Goal: Information Seeking & Learning: Learn about a topic

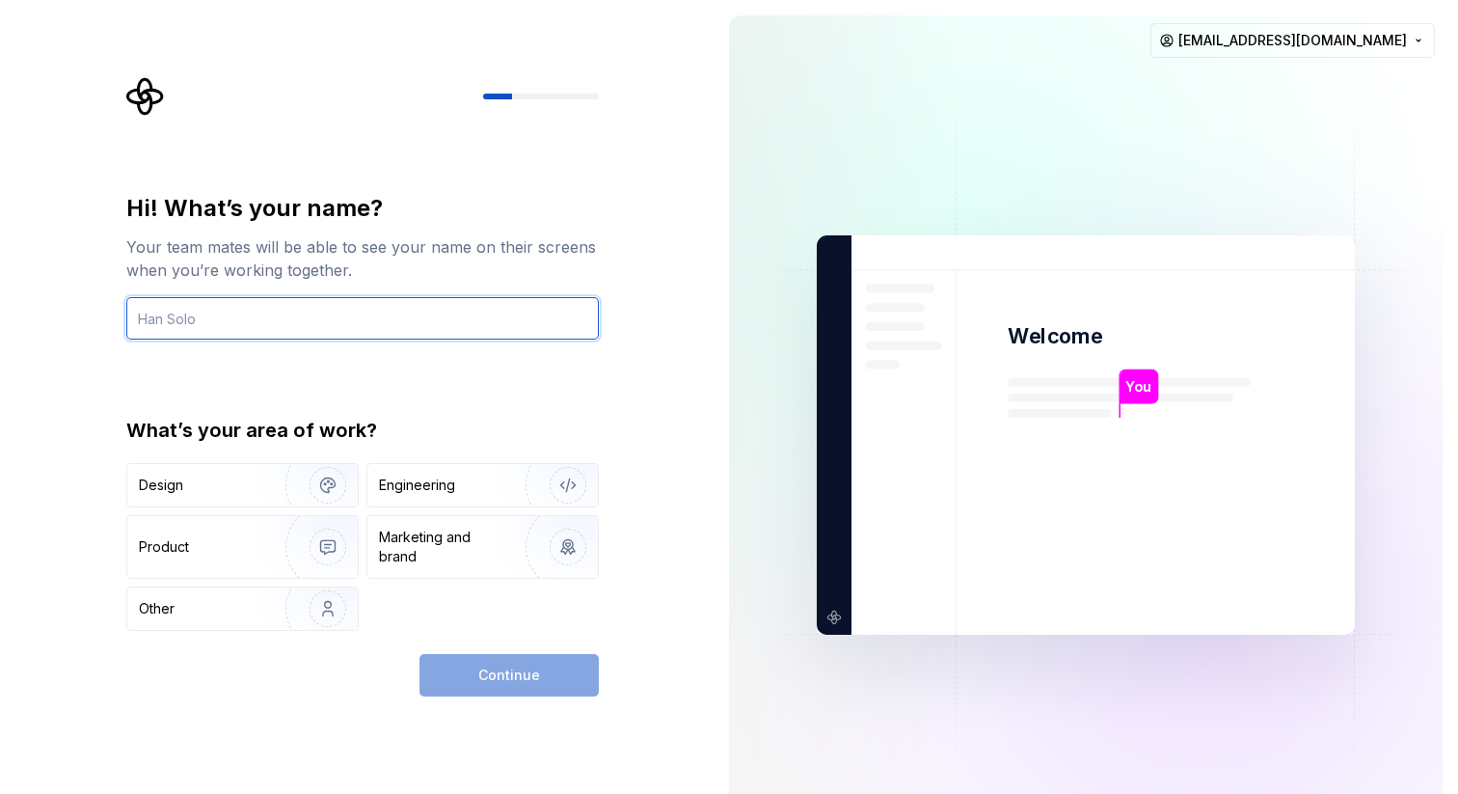
click at [402, 311] on input "text" at bounding box center [362, 318] width 473 height 42
type input "[PERSON_NAME]"
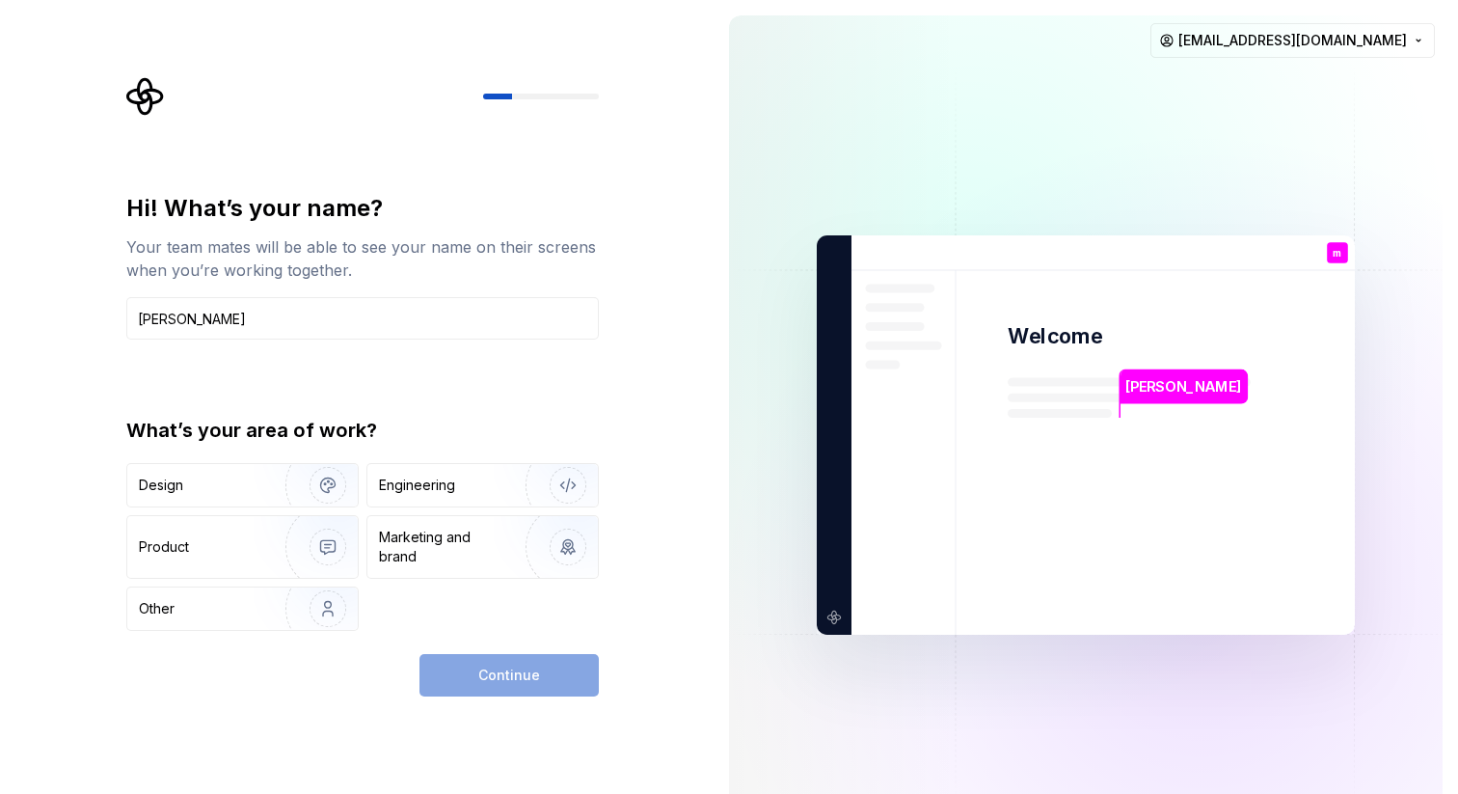
click at [369, 406] on div "Hi! What’s your name? Your team mates will be able to see your name on their sc…" at bounding box center [362, 412] width 473 height 438
click at [283, 476] on img "button" at bounding box center [315, 485] width 123 height 129
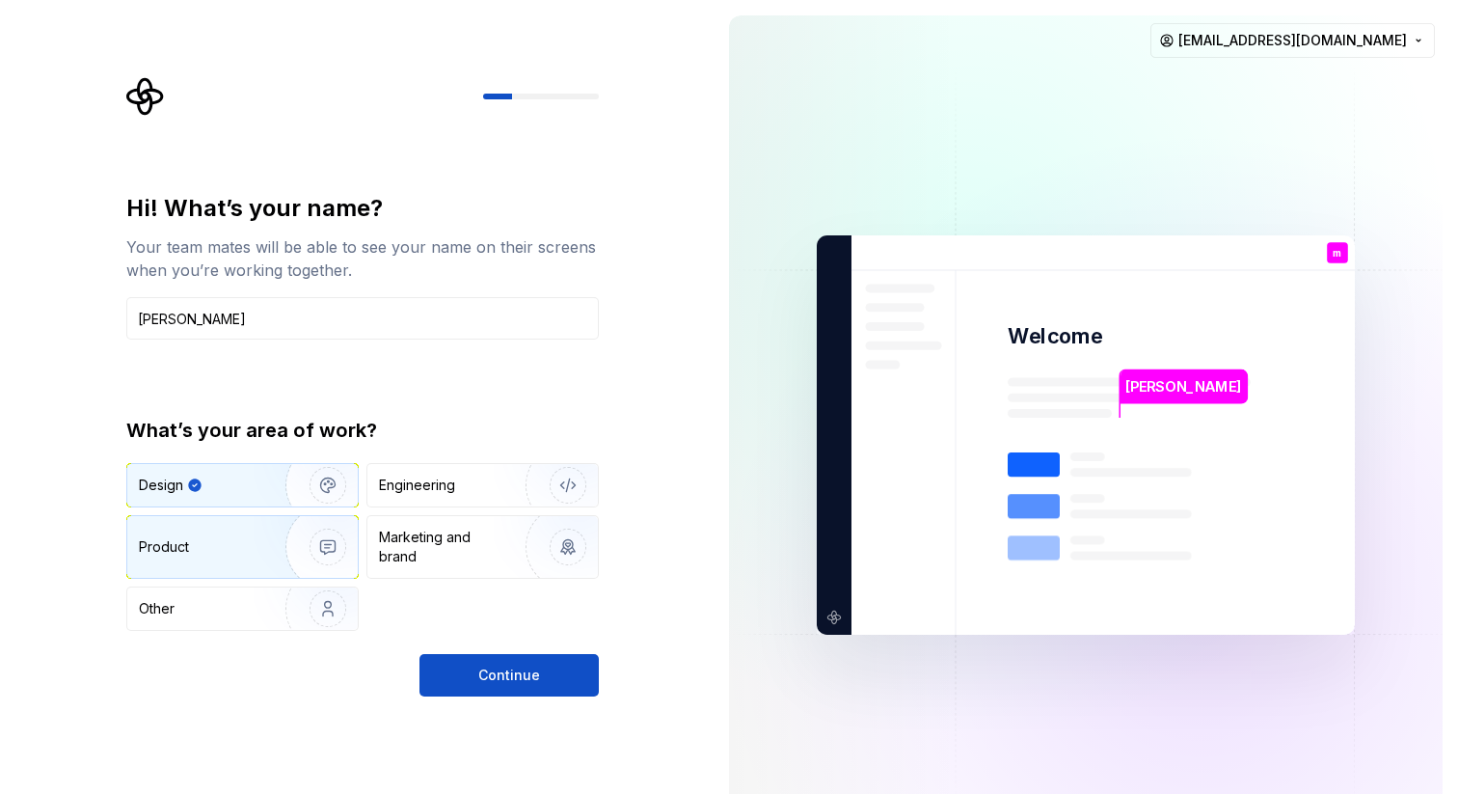
click at [272, 546] on img "button" at bounding box center [315, 546] width 123 height 129
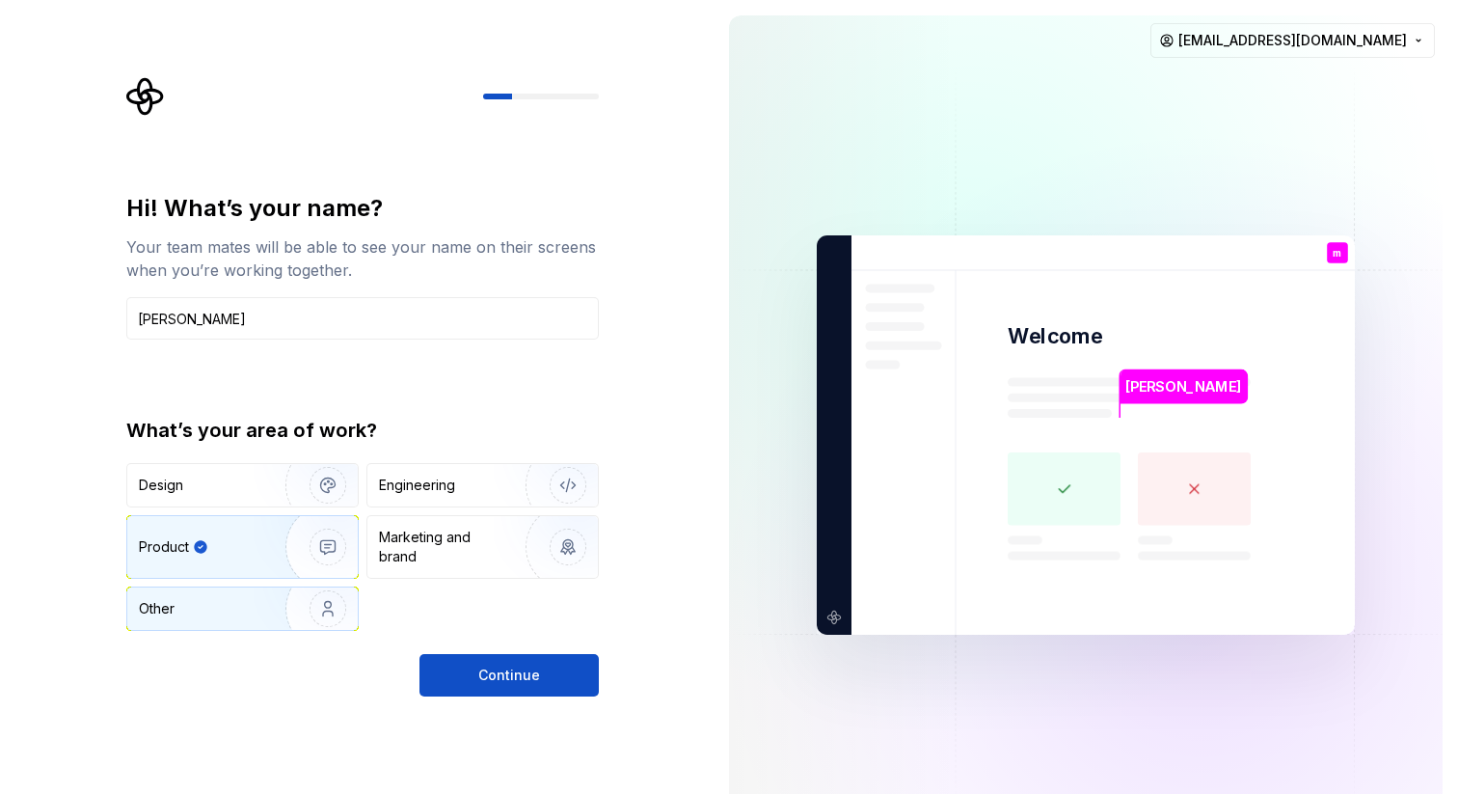
click at [272, 607] on img "button" at bounding box center [315, 608] width 123 height 129
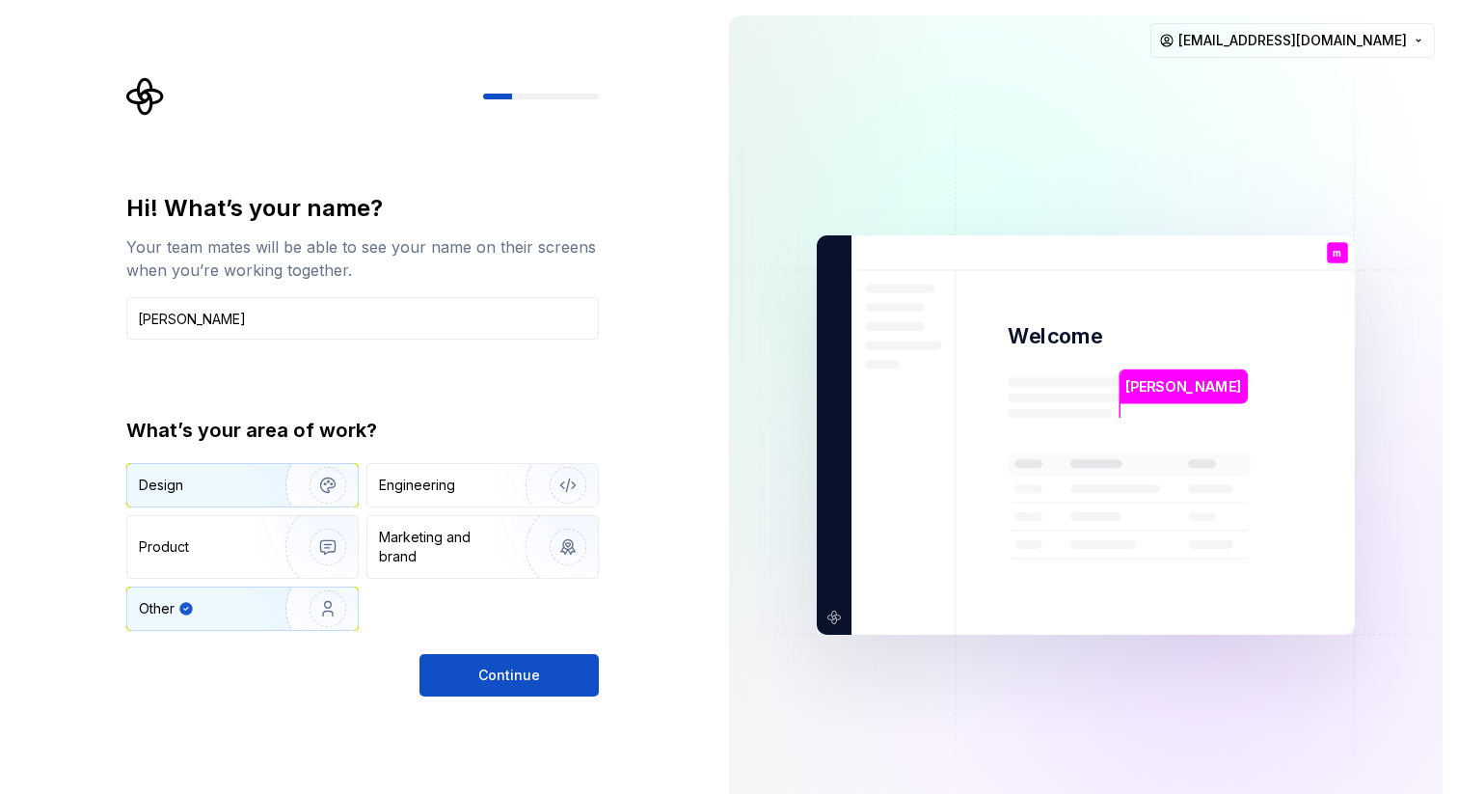
click at [285, 477] on img "button" at bounding box center [315, 485] width 123 height 129
click at [511, 652] on div "Hi! What’s your name? Your team mates will be able to see your name on their sc…" at bounding box center [362, 444] width 473 height 503
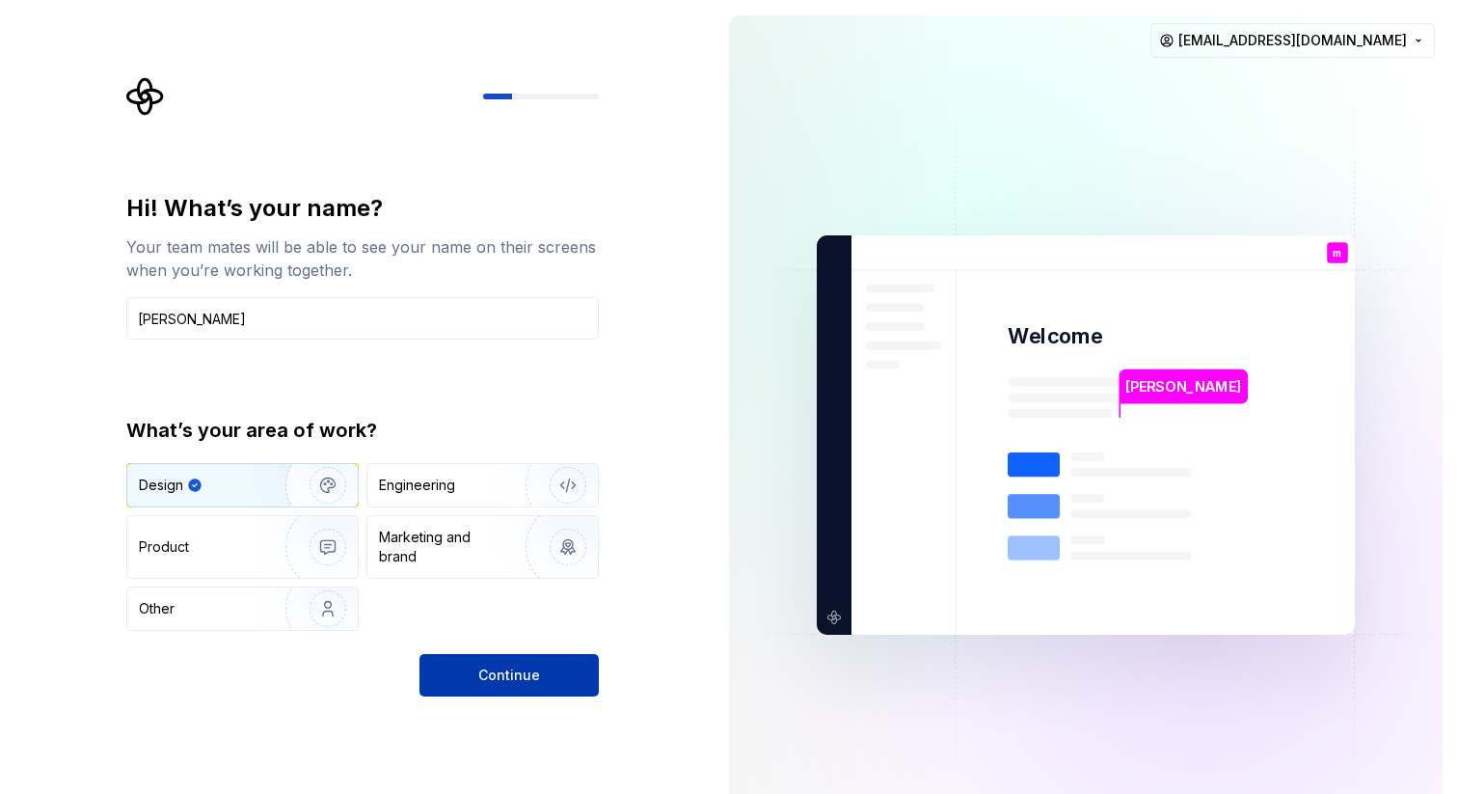
click at [506, 675] on span "Continue" at bounding box center [509, 675] width 62 height 19
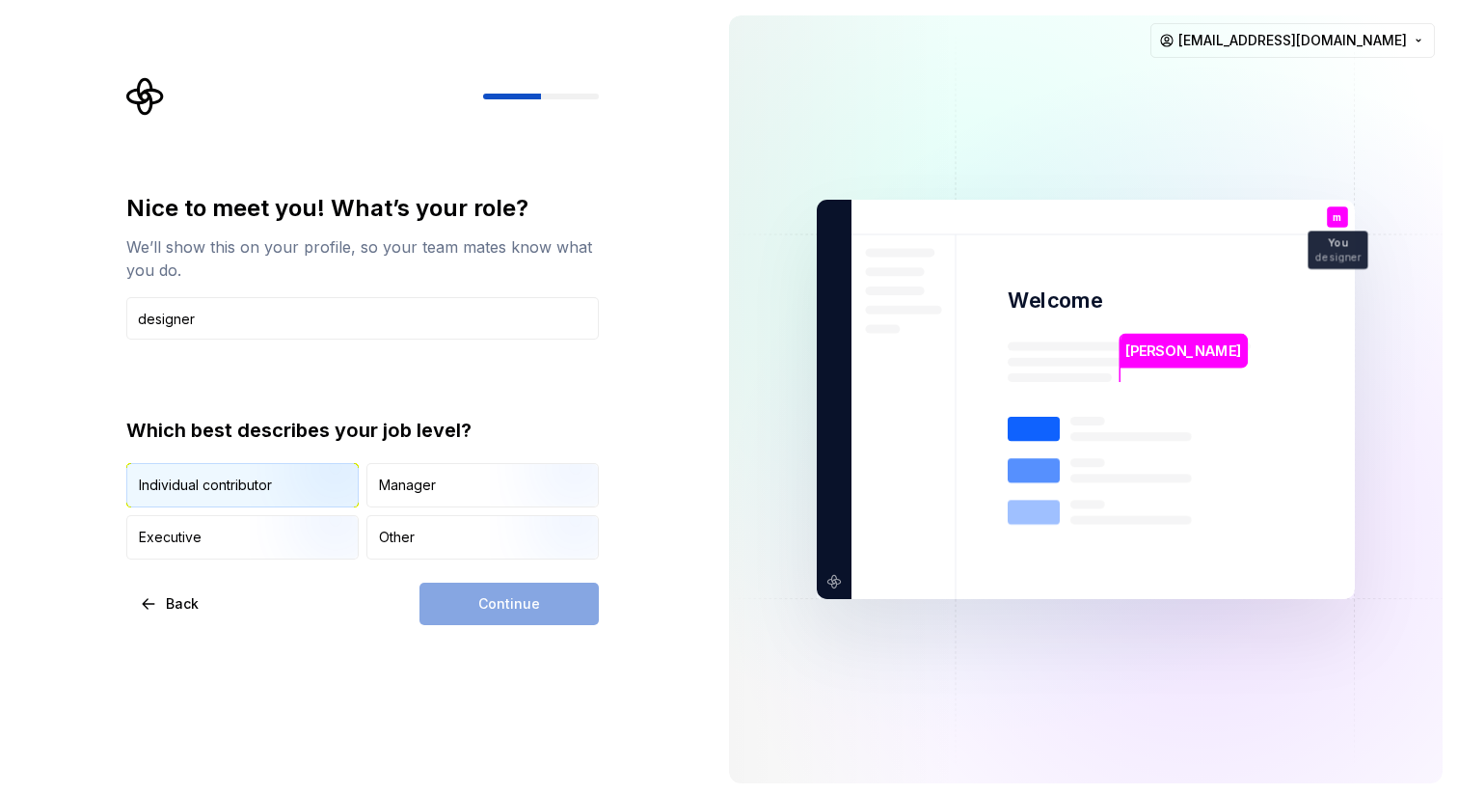
type input "designer"
click at [268, 494] on img "button" at bounding box center [311, 509] width 123 height 129
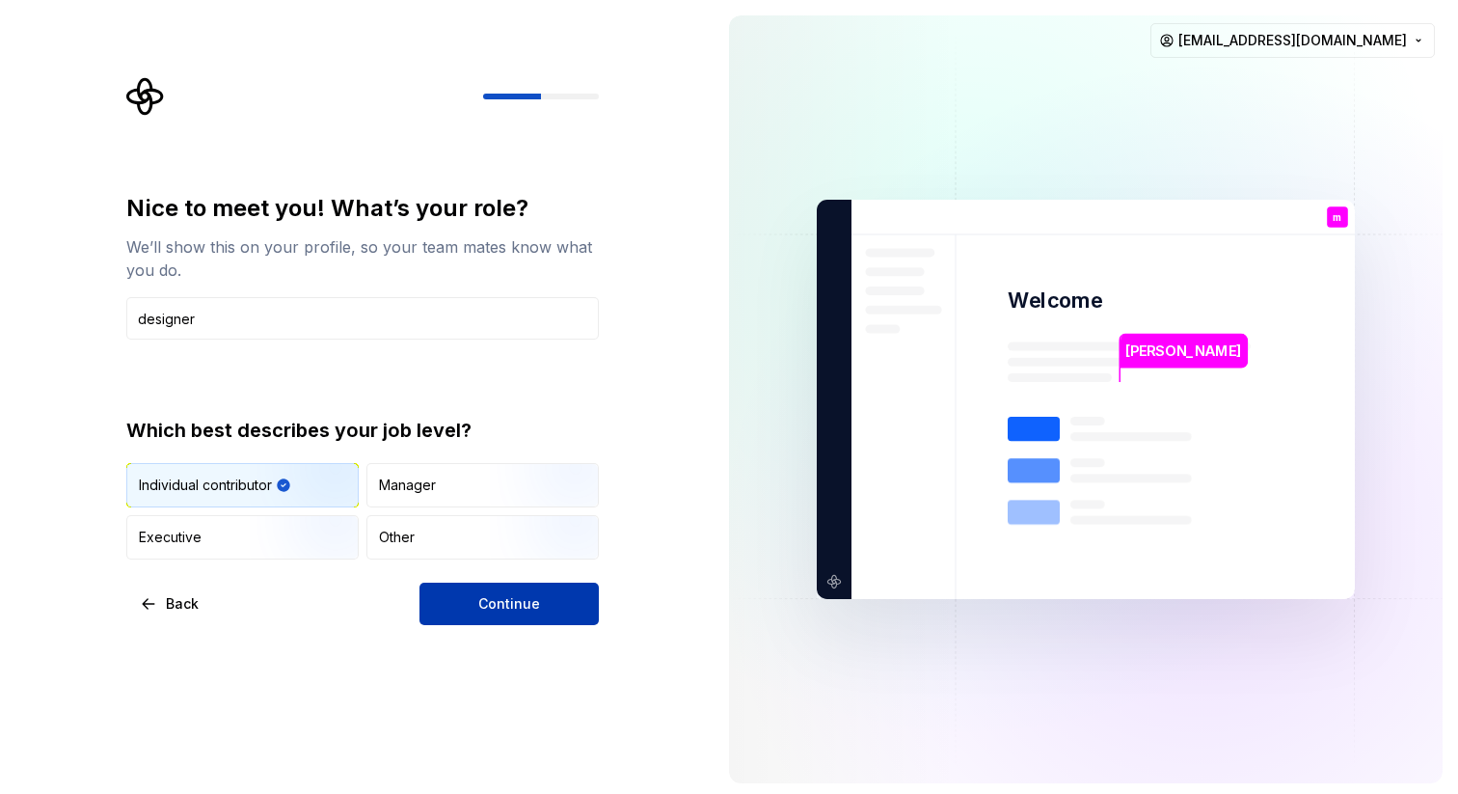
click at [445, 602] on button "Continue" at bounding box center [509, 604] width 179 height 42
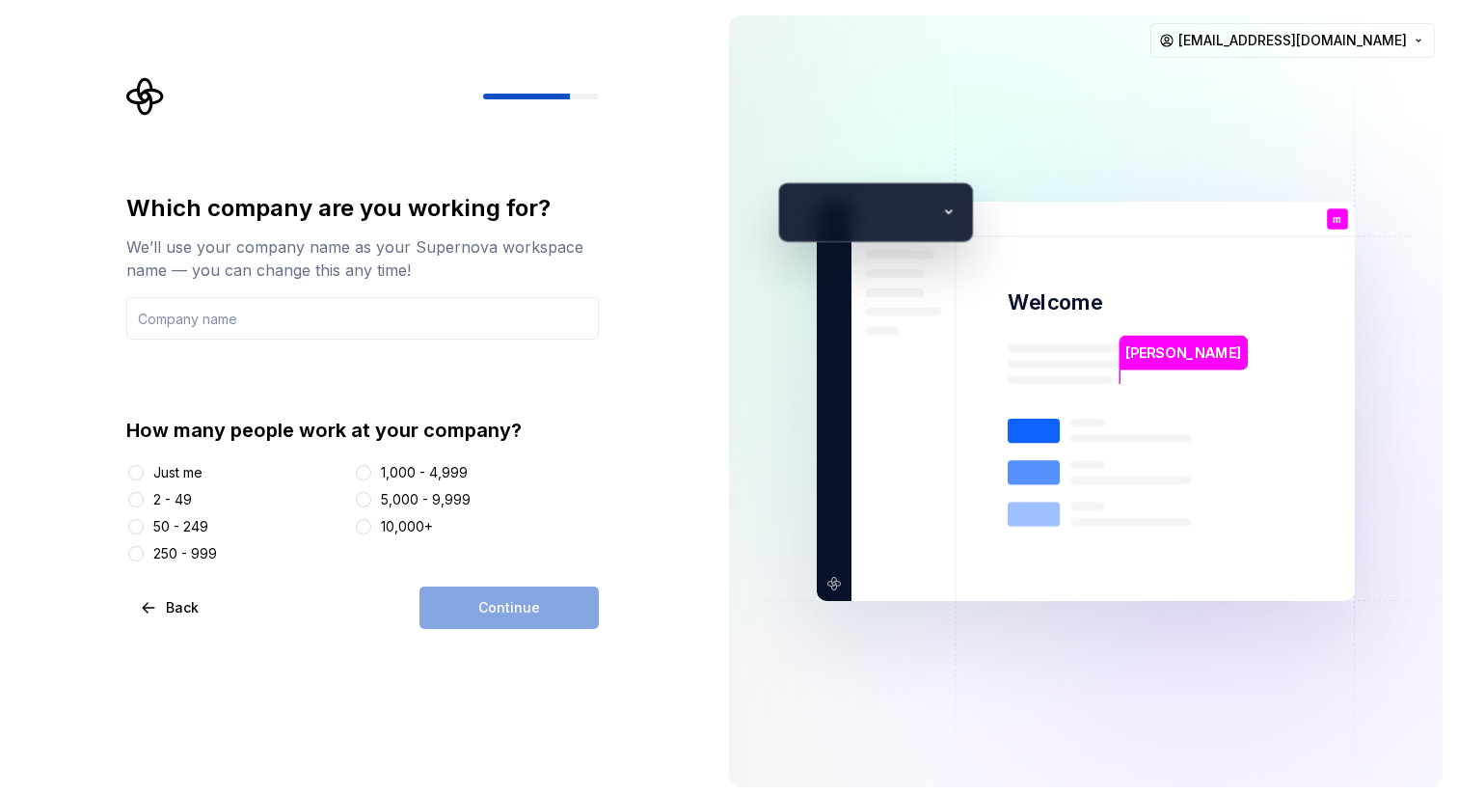
click at [199, 476] on div "Just me" at bounding box center [177, 472] width 49 height 19
click at [144, 476] on button "Just me" at bounding box center [135, 472] width 15 height 15
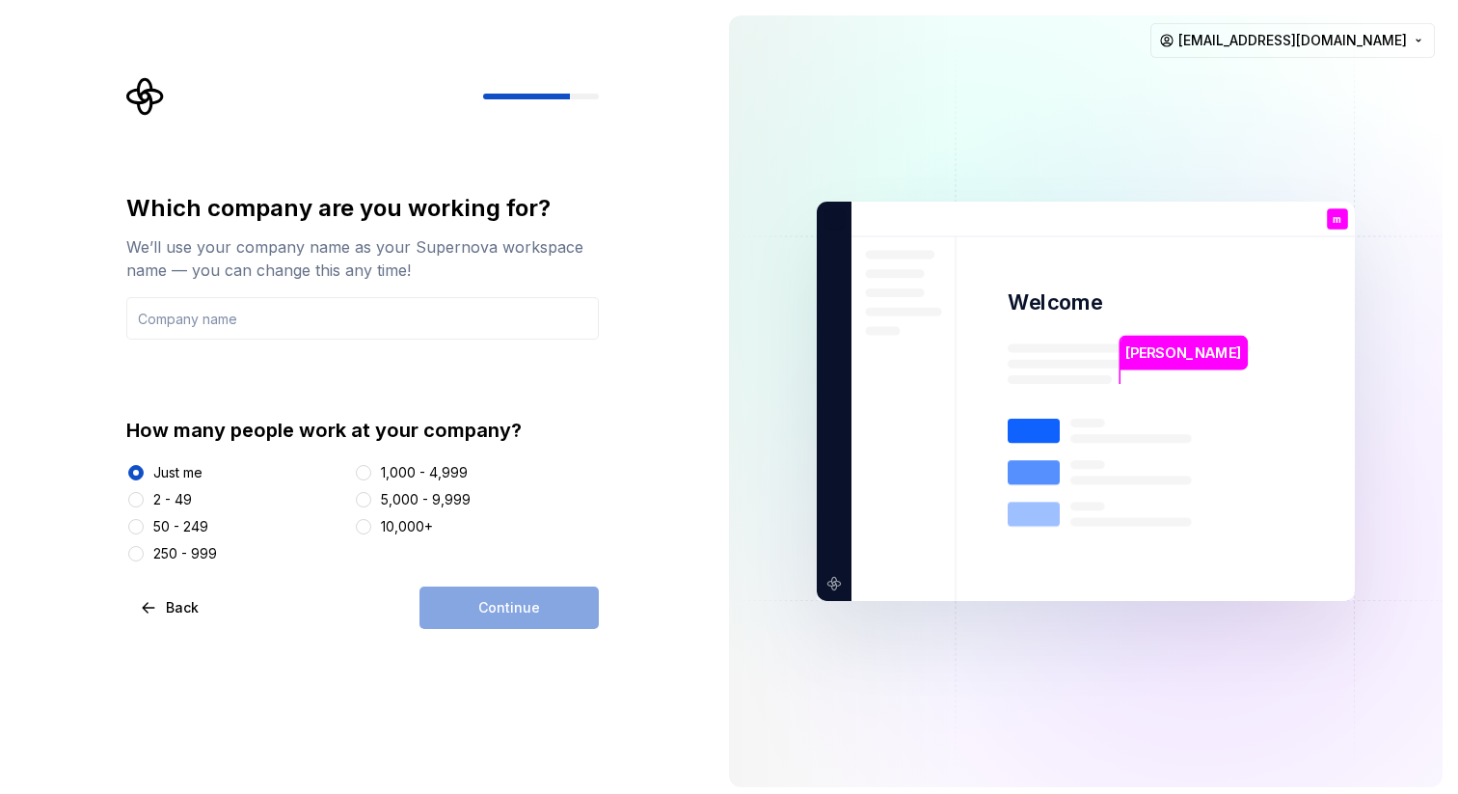
click at [410, 600] on div "Back Continue" at bounding box center [362, 607] width 473 height 42
click at [455, 605] on div "Continue" at bounding box center [509, 607] width 179 height 42
click at [380, 329] on input "text" at bounding box center [362, 318] width 473 height 42
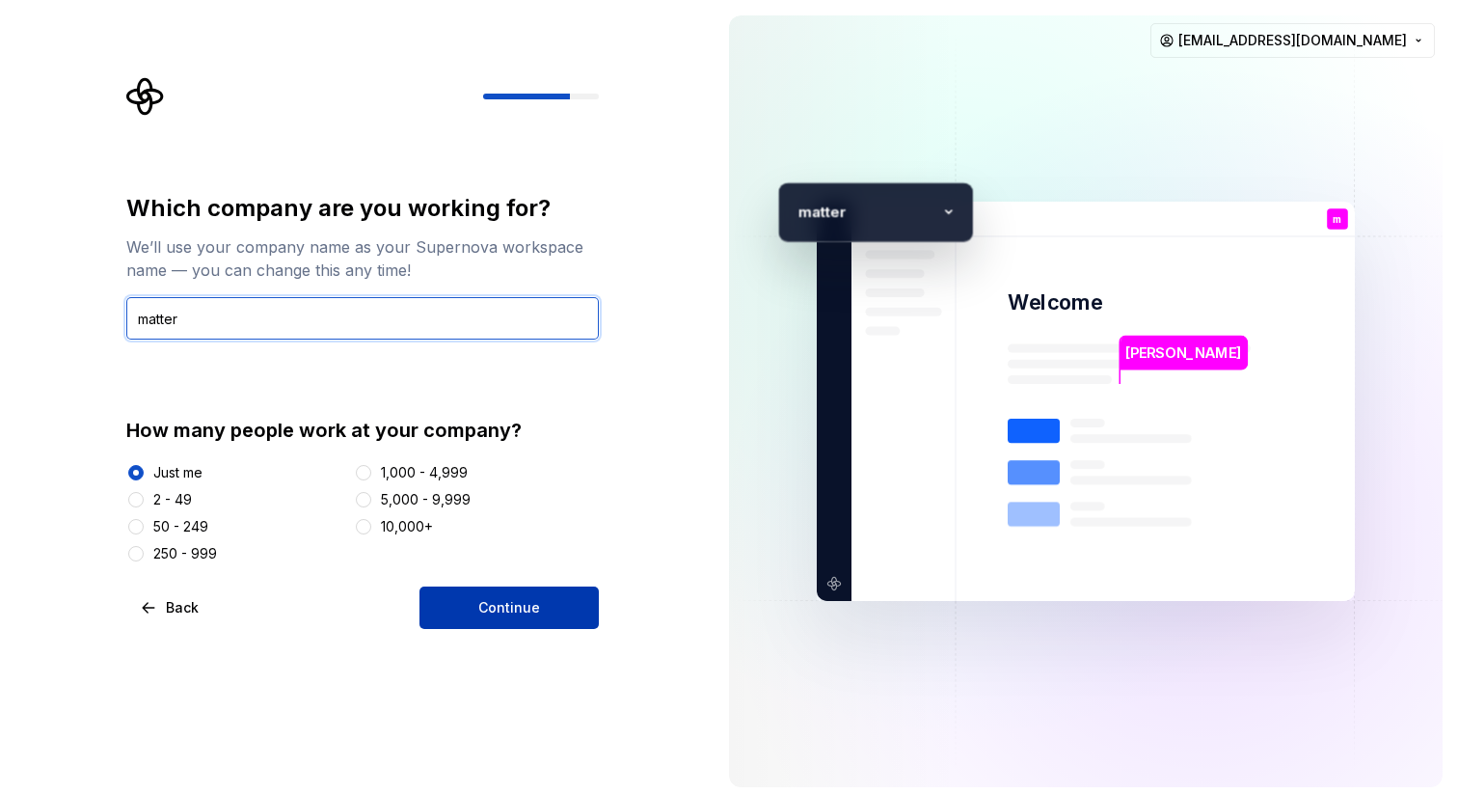
type input "matter"
click at [467, 602] on button "Continue" at bounding box center [509, 607] width 179 height 42
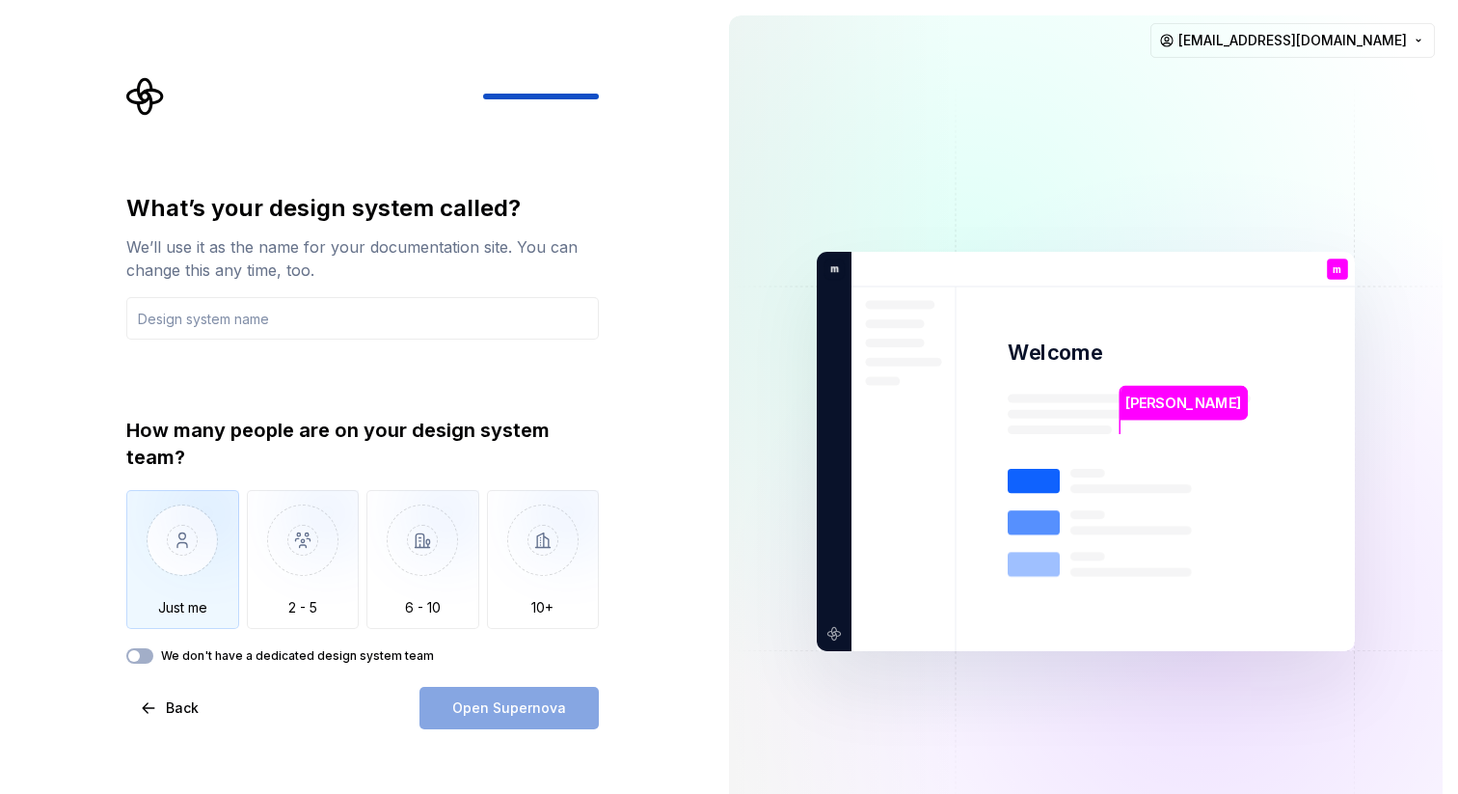
click at [212, 550] on img "button" at bounding box center [182, 554] width 113 height 129
click at [159, 660] on div "We don't have a dedicated design system team" at bounding box center [362, 655] width 473 height 15
click at [140, 659] on icon "button" at bounding box center [133, 656] width 15 height 12
click at [140, 658] on span "button" at bounding box center [146, 656] width 12 height 12
click at [471, 722] on div "Open Supernova" at bounding box center [509, 708] width 179 height 42
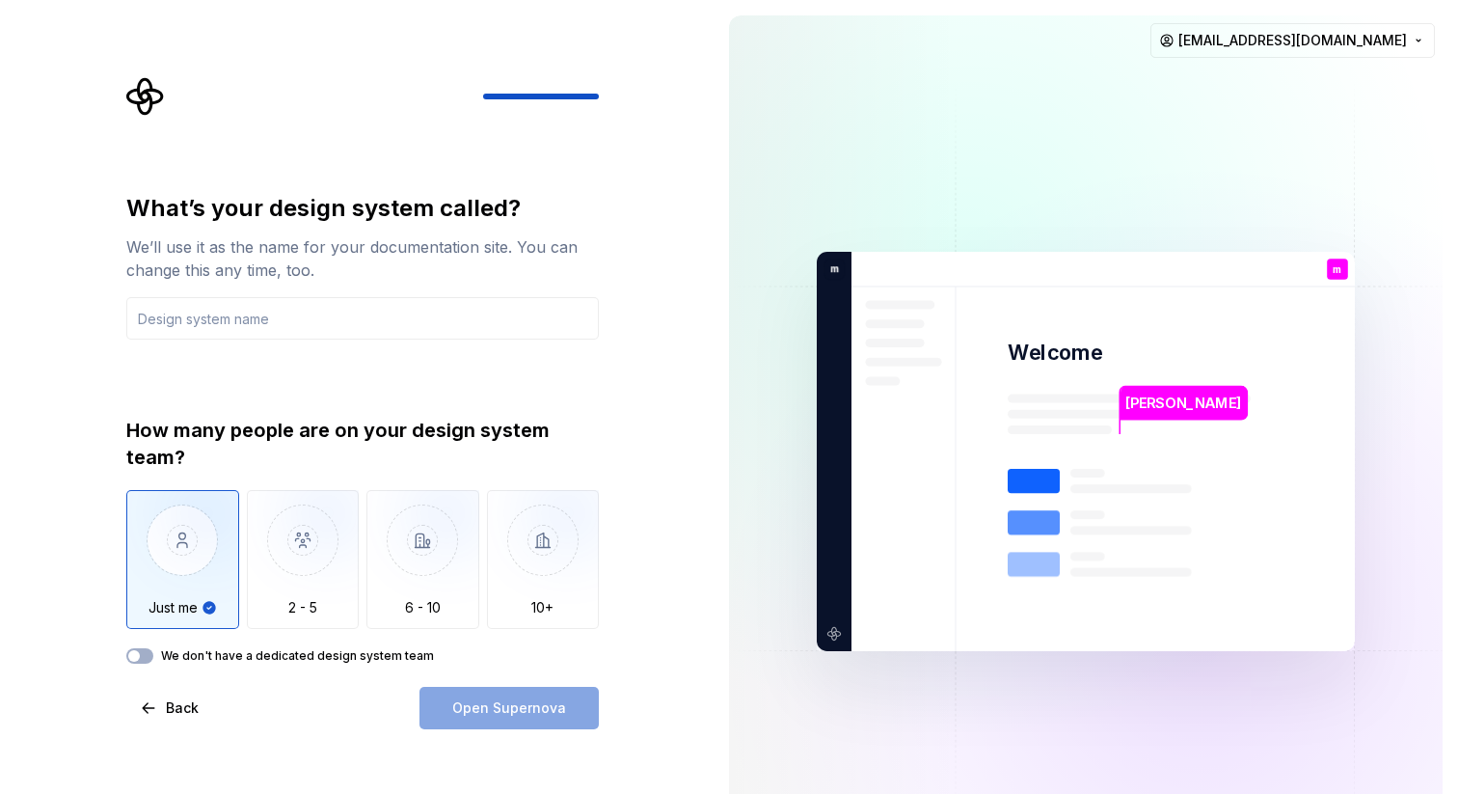
click at [154, 654] on div "We don't have a dedicated design system team" at bounding box center [362, 655] width 473 height 15
click at [140, 655] on button "We don't have a dedicated design system team" at bounding box center [139, 655] width 27 height 15
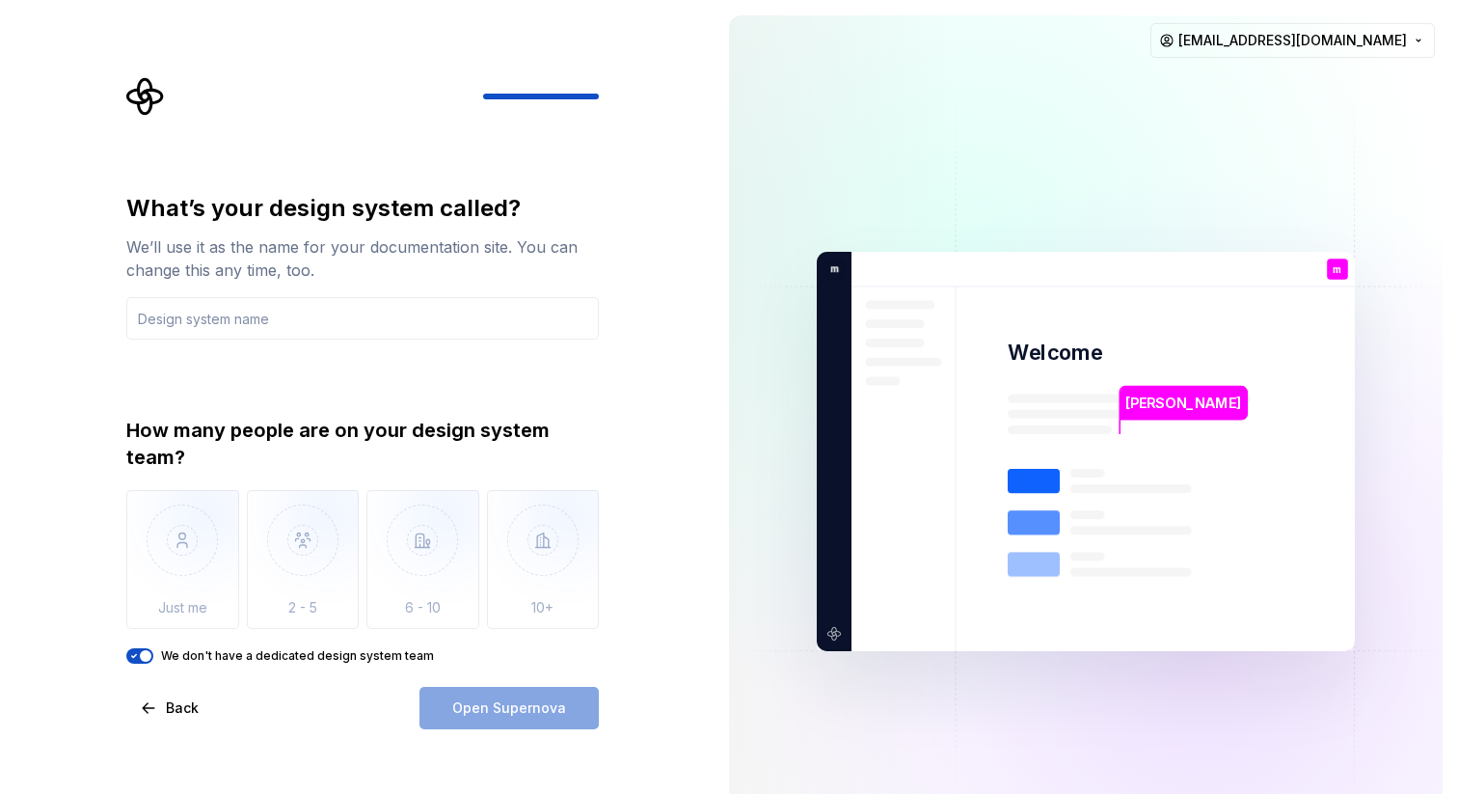
click at [147, 654] on span "button" at bounding box center [146, 656] width 12 height 12
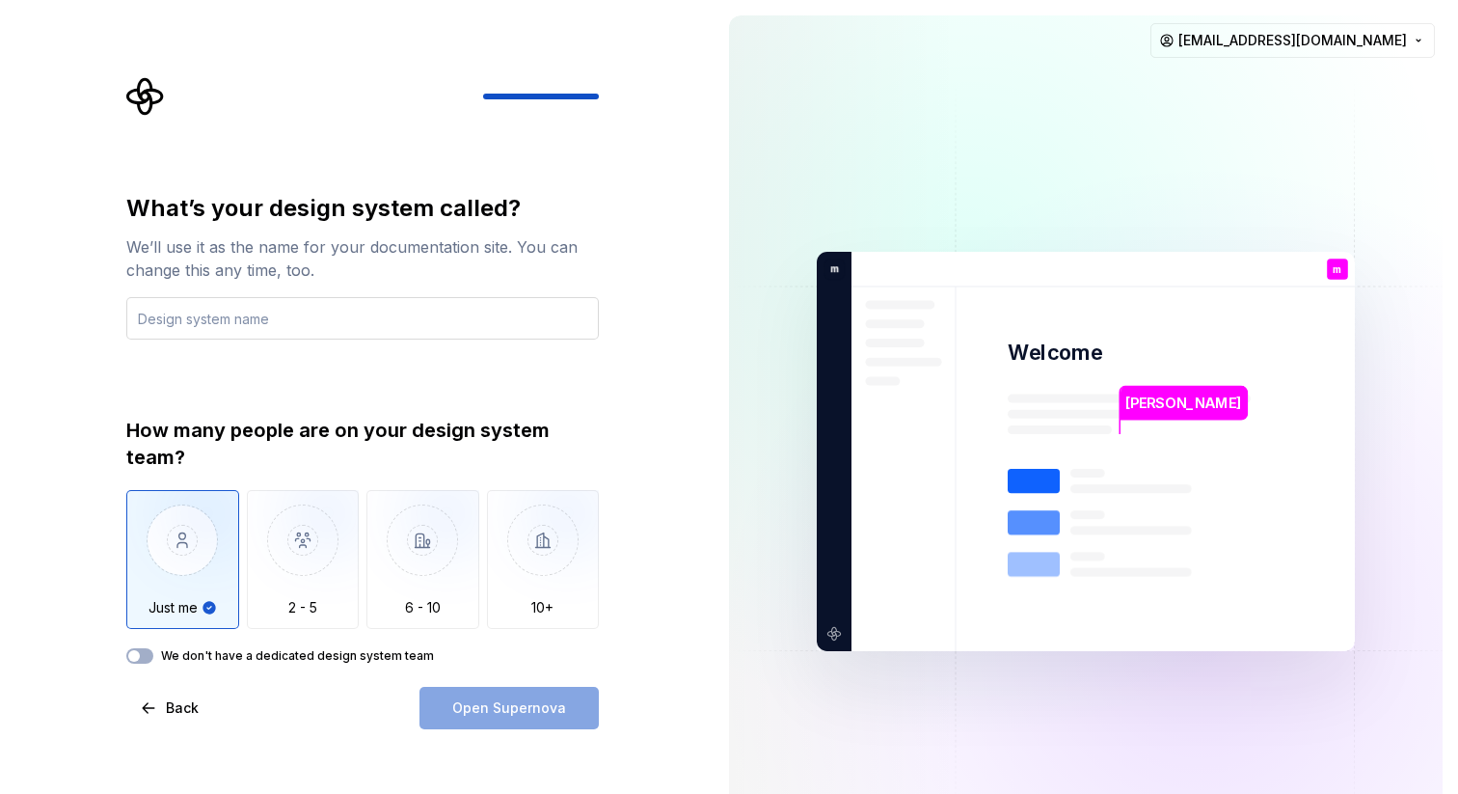
click at [264, 321] on input "text" at bounding box center [362, 318] width 473 height 42
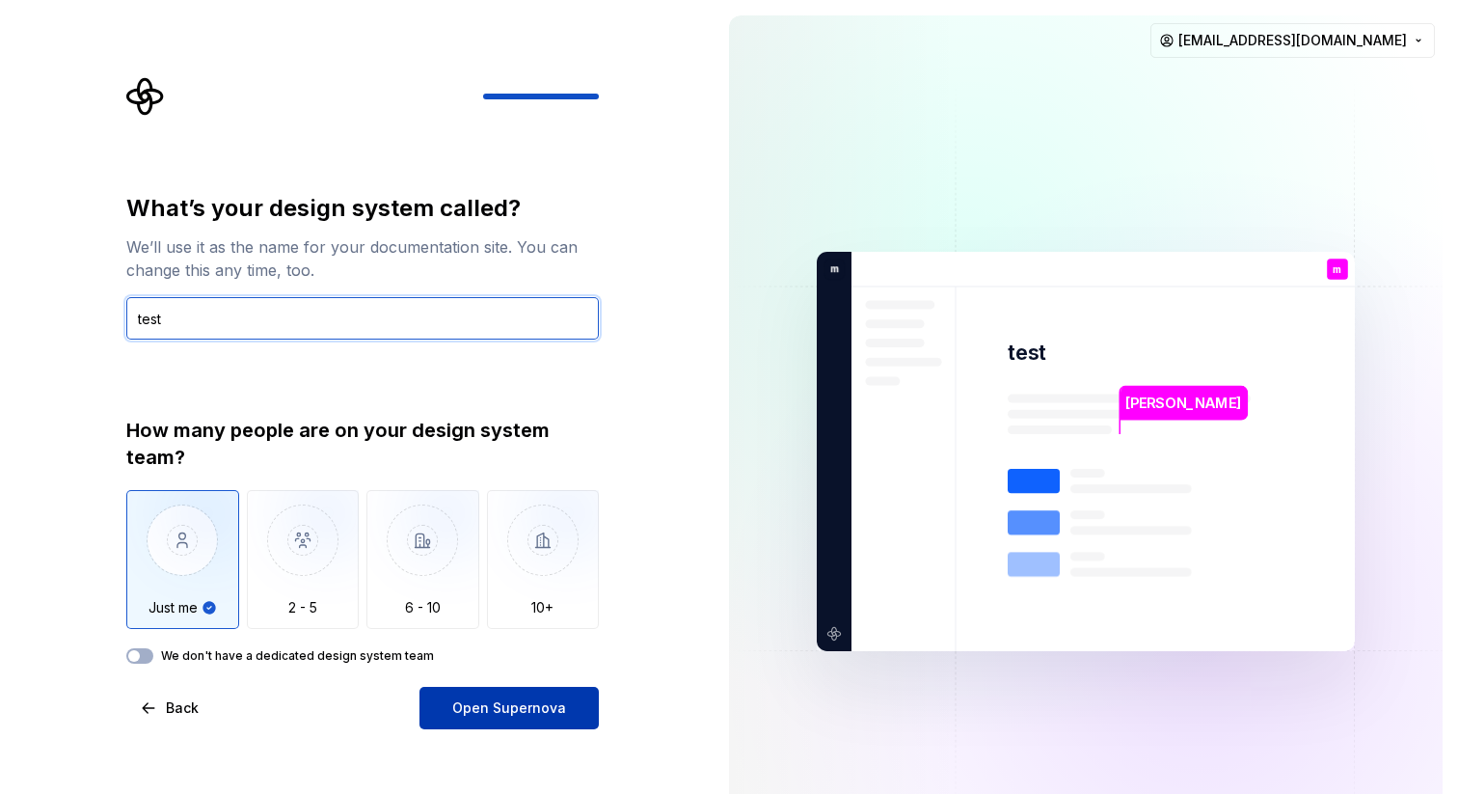
type input "test"
click at [451, 706] on button "Open Supernova" at bounding box center [509, 708] width 179 height 42
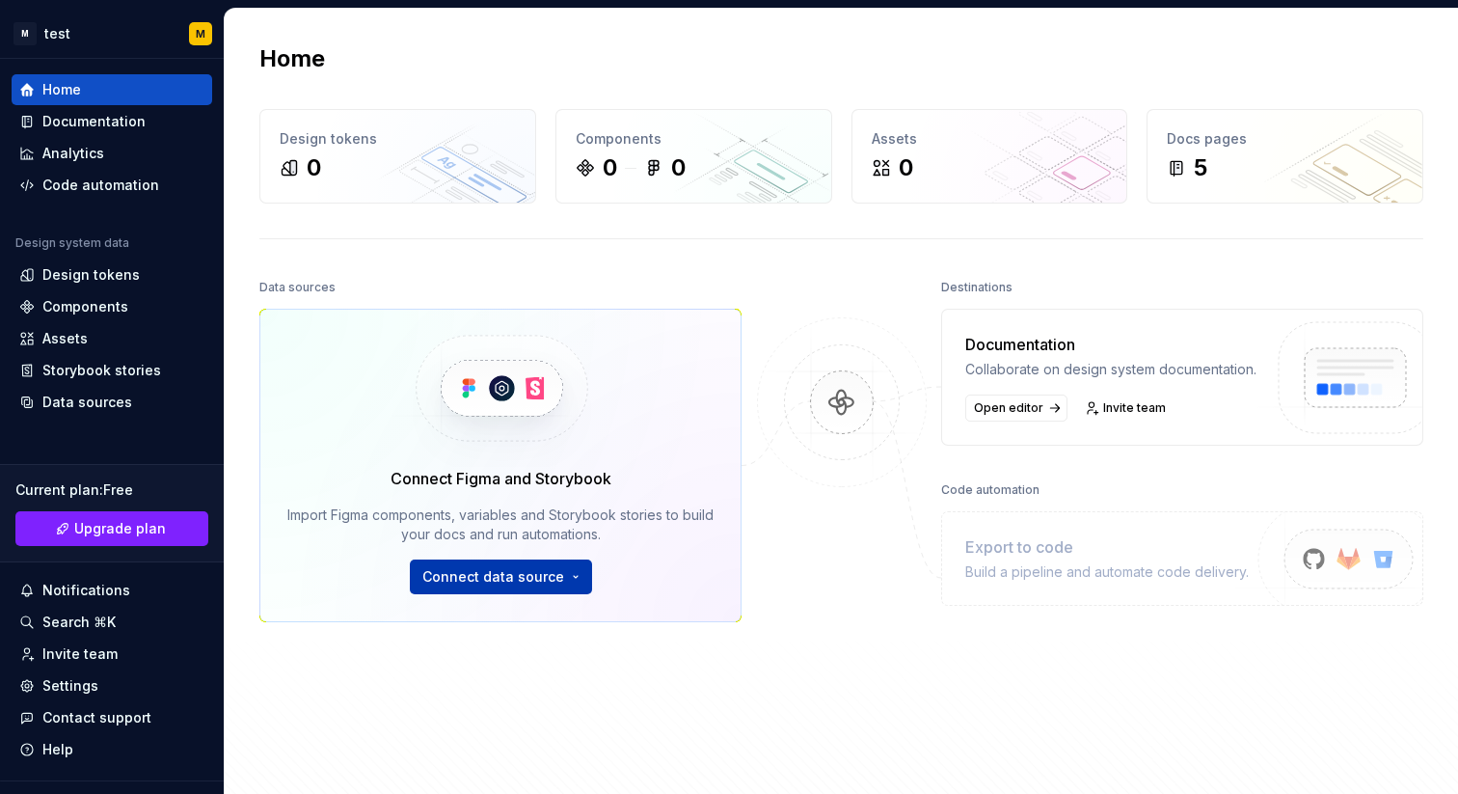
click at [572, 578] on html "M test M Home Documentation Analytics Code automation Design system data Design…" at bounding box center [729, 397] width 1458 height 794
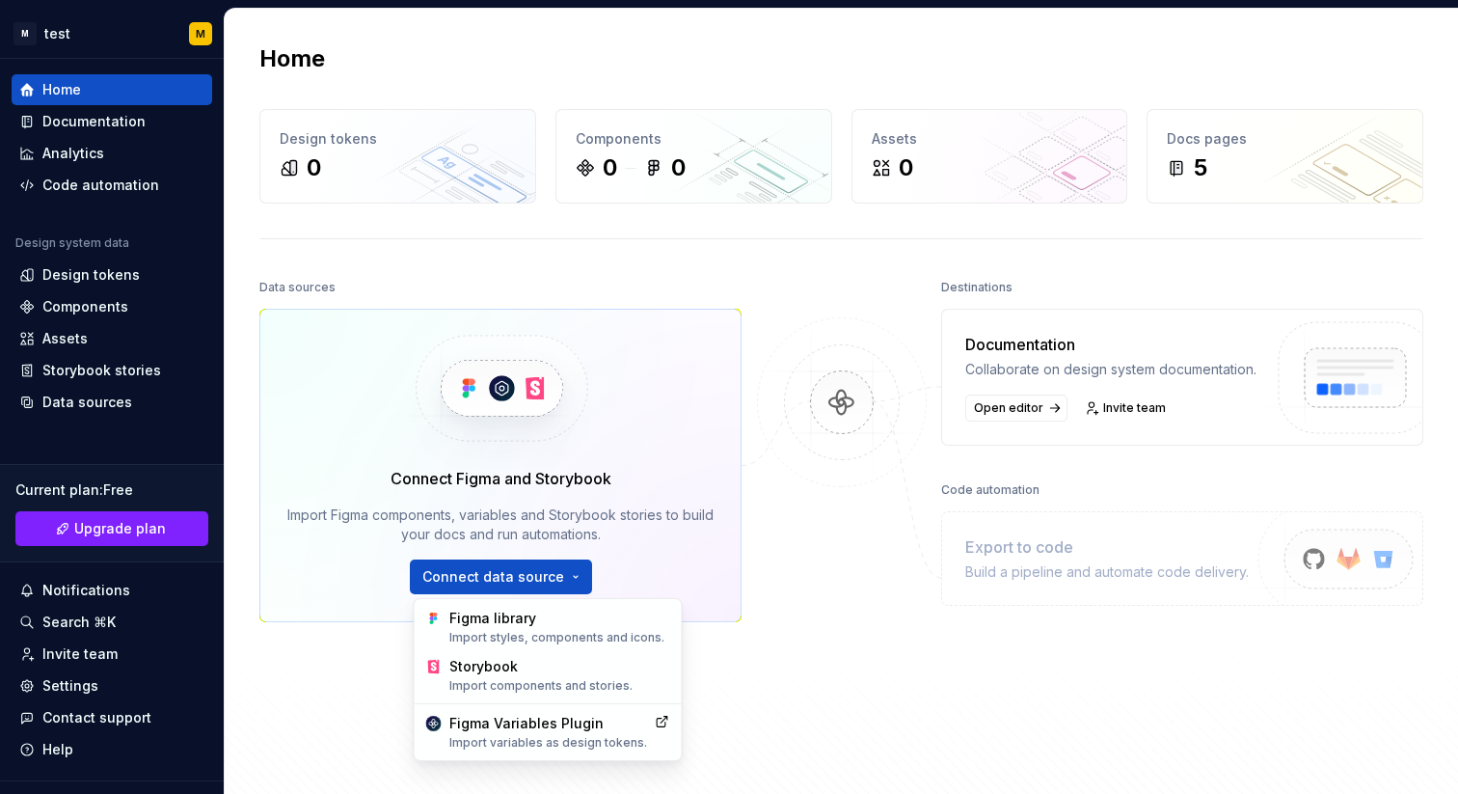
click at [836, 692] on html "M test M Home Documentation Analytics Code automation Design system data Design…" at bounding box center [729, 397] width 1458 height 794
click at [561, 572] on html "M test M Home Documentation Analytics Code automation Design system data Design…" at bounding box center [729, 397] width 1458 height 794
click at [532, 621] on div "Figma library Import styles, components and icons." at bounding box center [559, 627] width 221 height 37
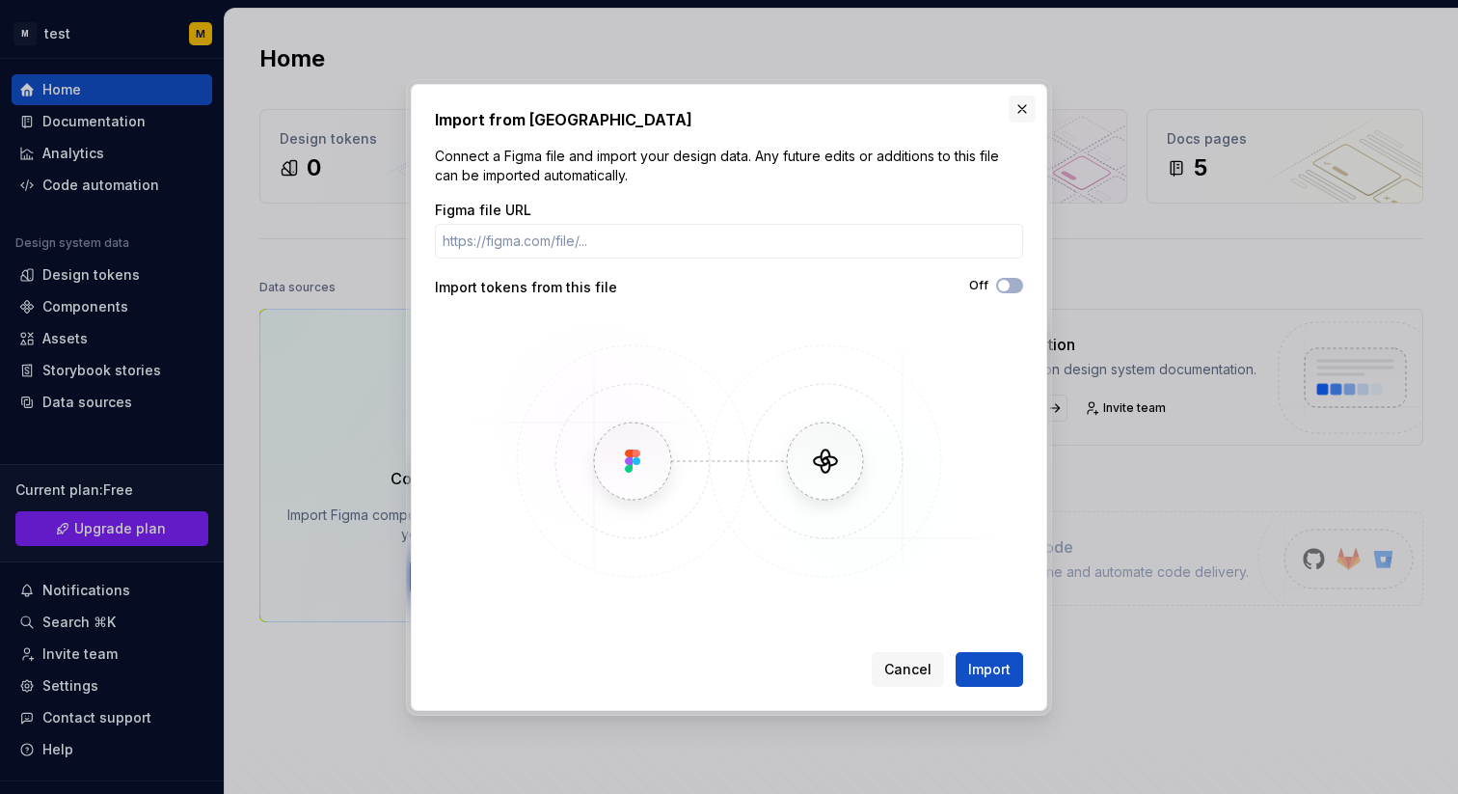
click at [1026, 105] on button "button" at bounding box center [1022, 108] width 27 height 27
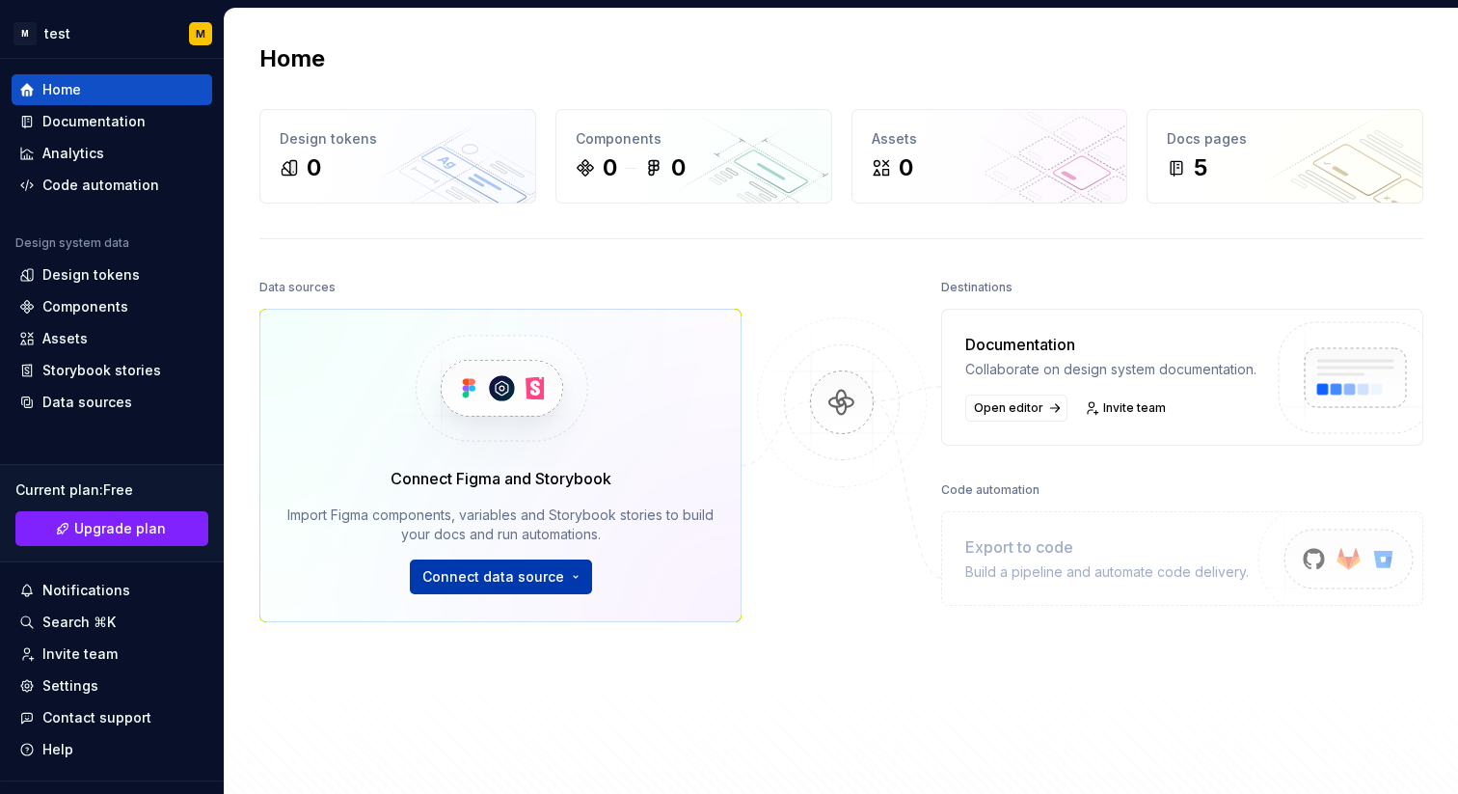
click at [544, 578] on html "M test M Home Documentation Analytics Code automation Design system data Design…" at bounding box center [729, 397] width 1458 height 794
click at [776, 689] on html "M test M Home Documentation Analytics Code automation Design system data Design…" at bounding box center [729, 397] width 1458 height 794
click at [124, 130] on div "Documentation" at bounding box center [93, 121] width 103 height 19
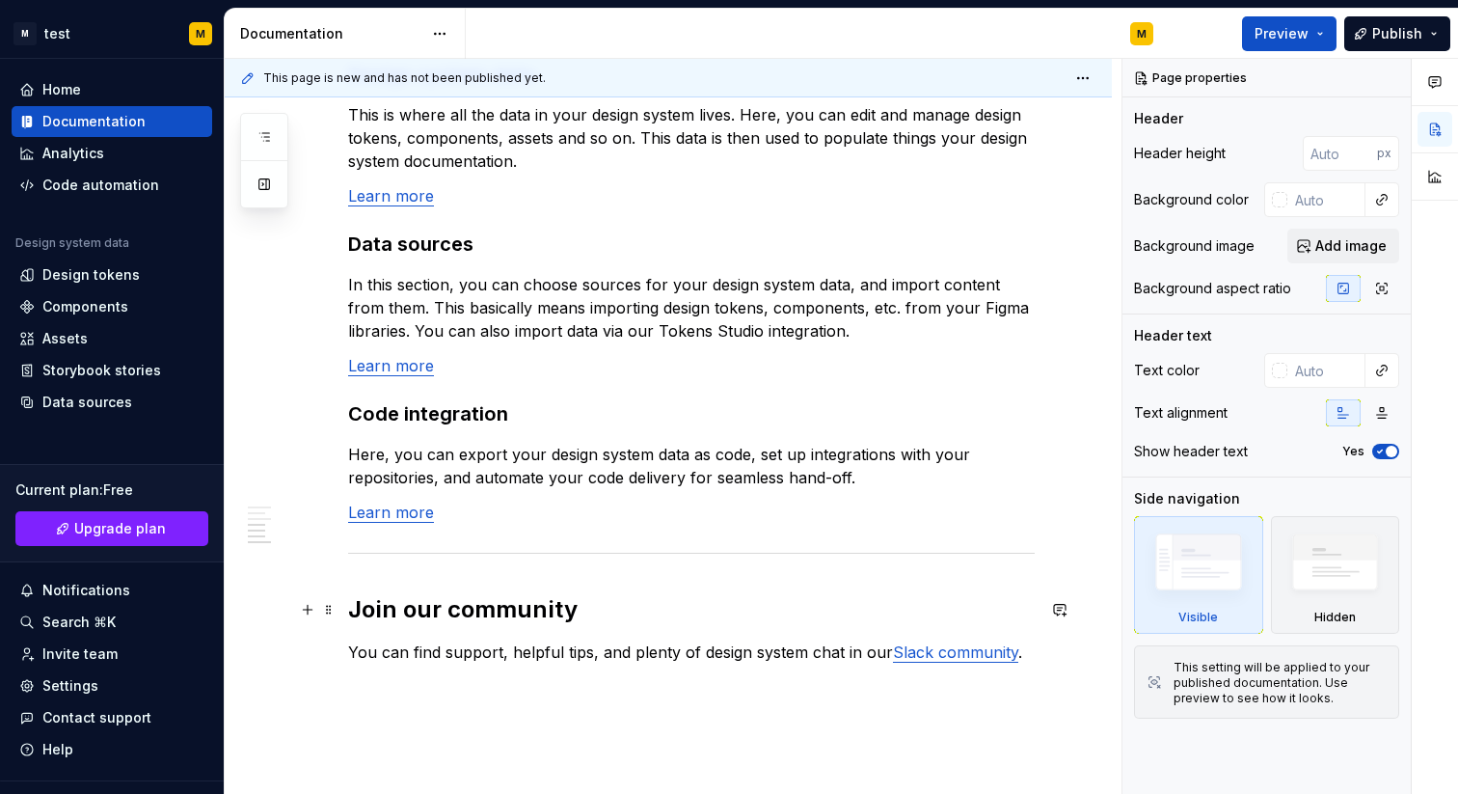
scroll to position [1641, 0]
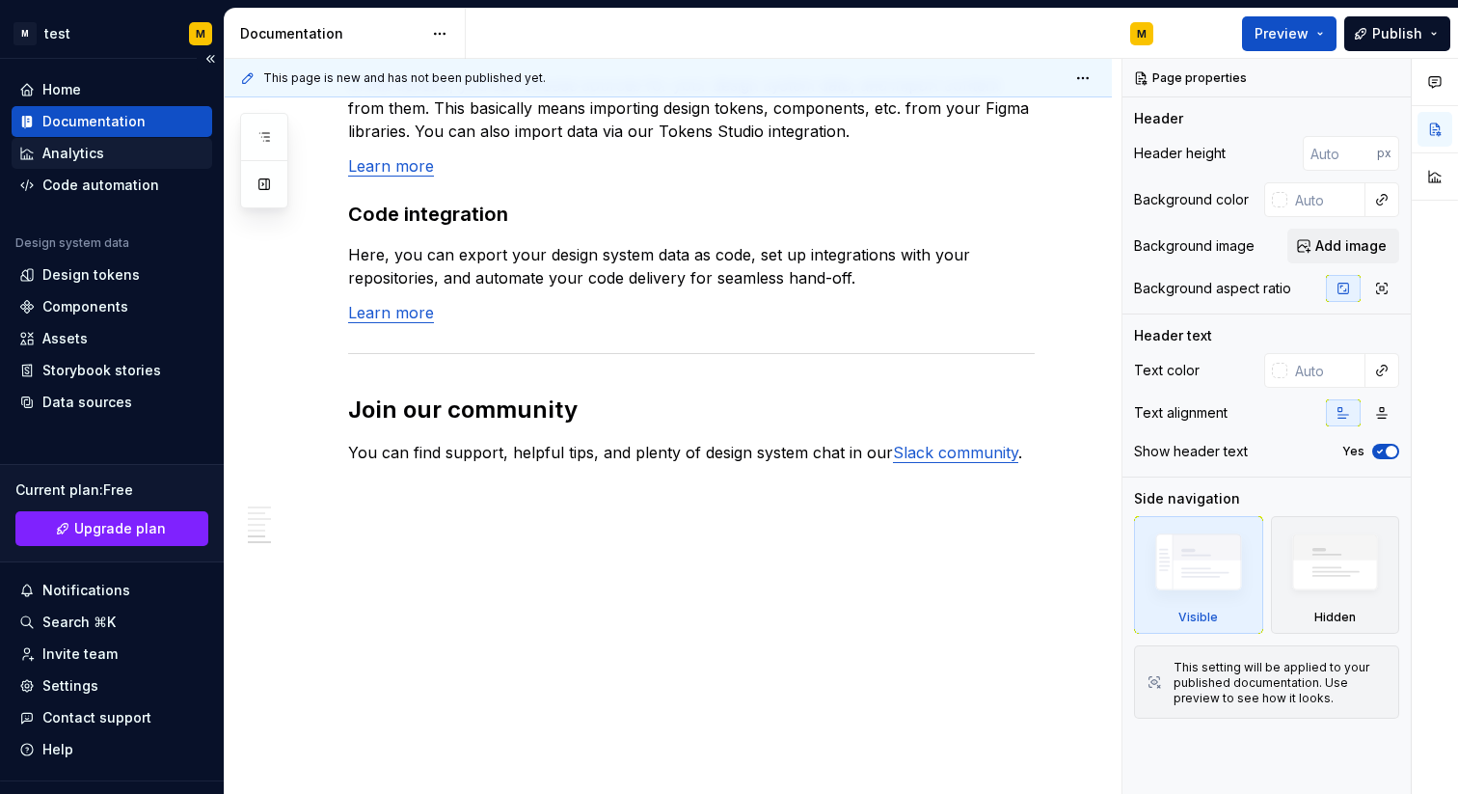
click at [90, 156] on div "Analytics" at bounding box center [73, 153] width 62 height 19
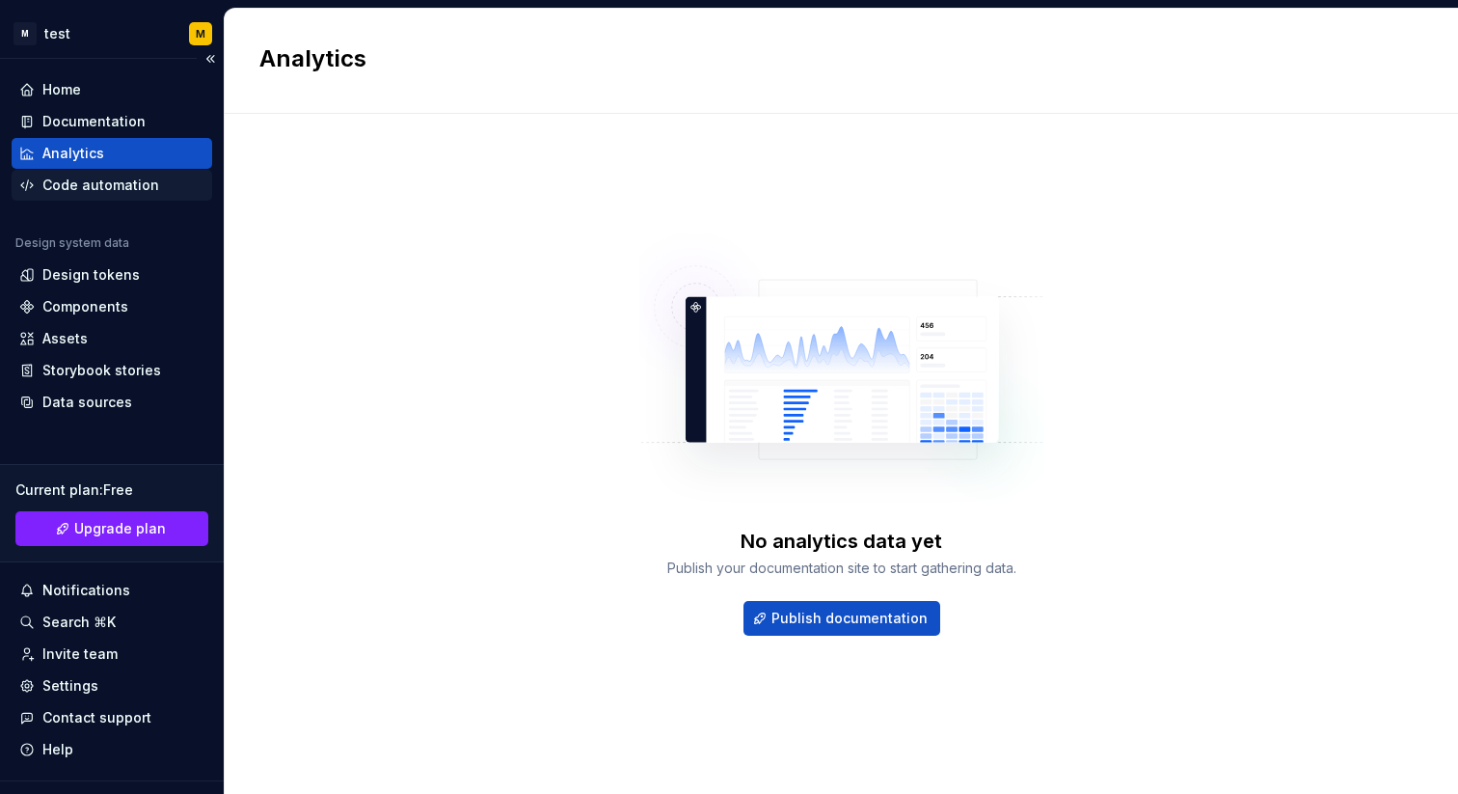
click at [91, 183] on div "Code automation" at bounding box center [100, 185] width 117 height 19
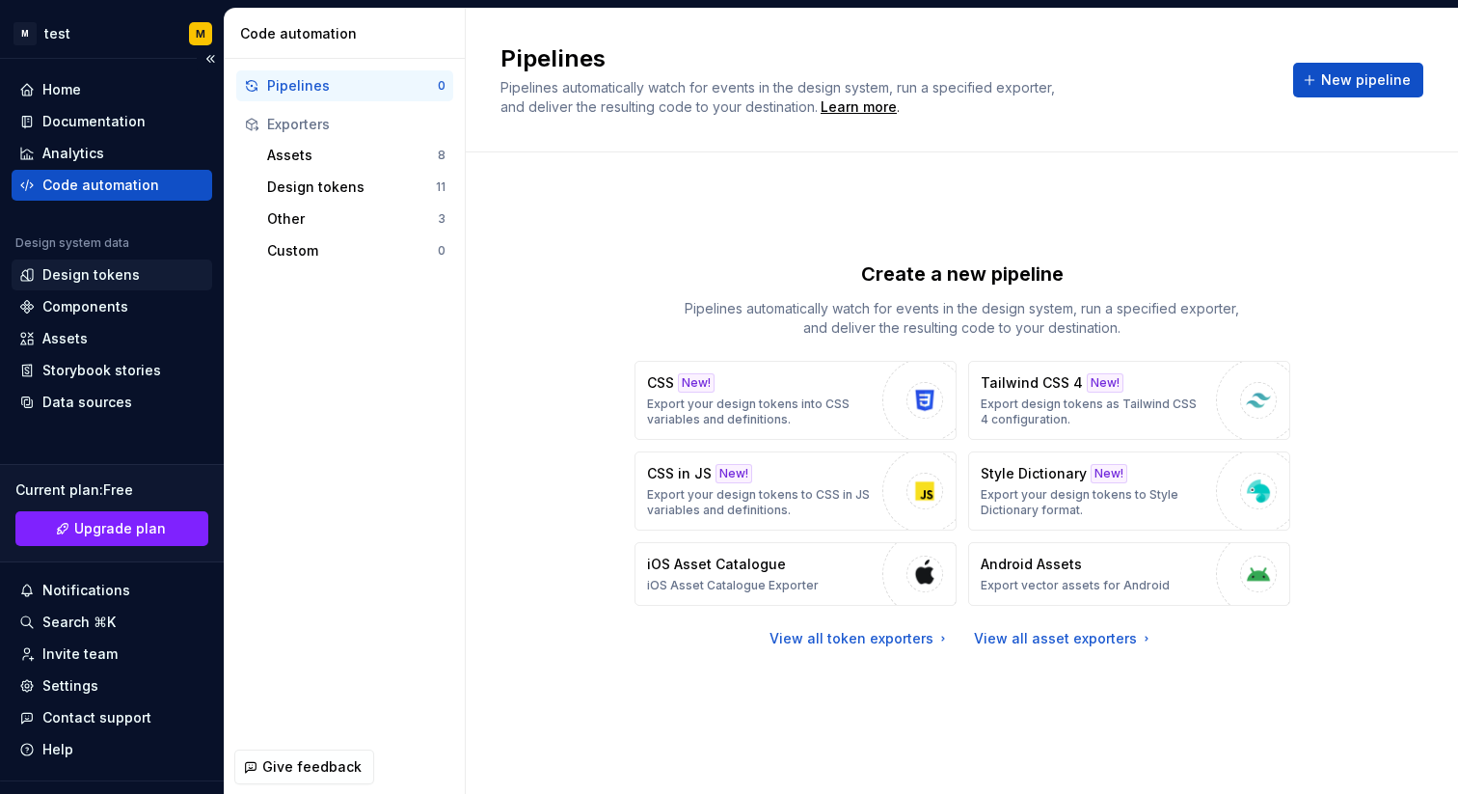
click at [96, 283] on div "Design tokens" at bounding box center [90, 274] width 97 height 19
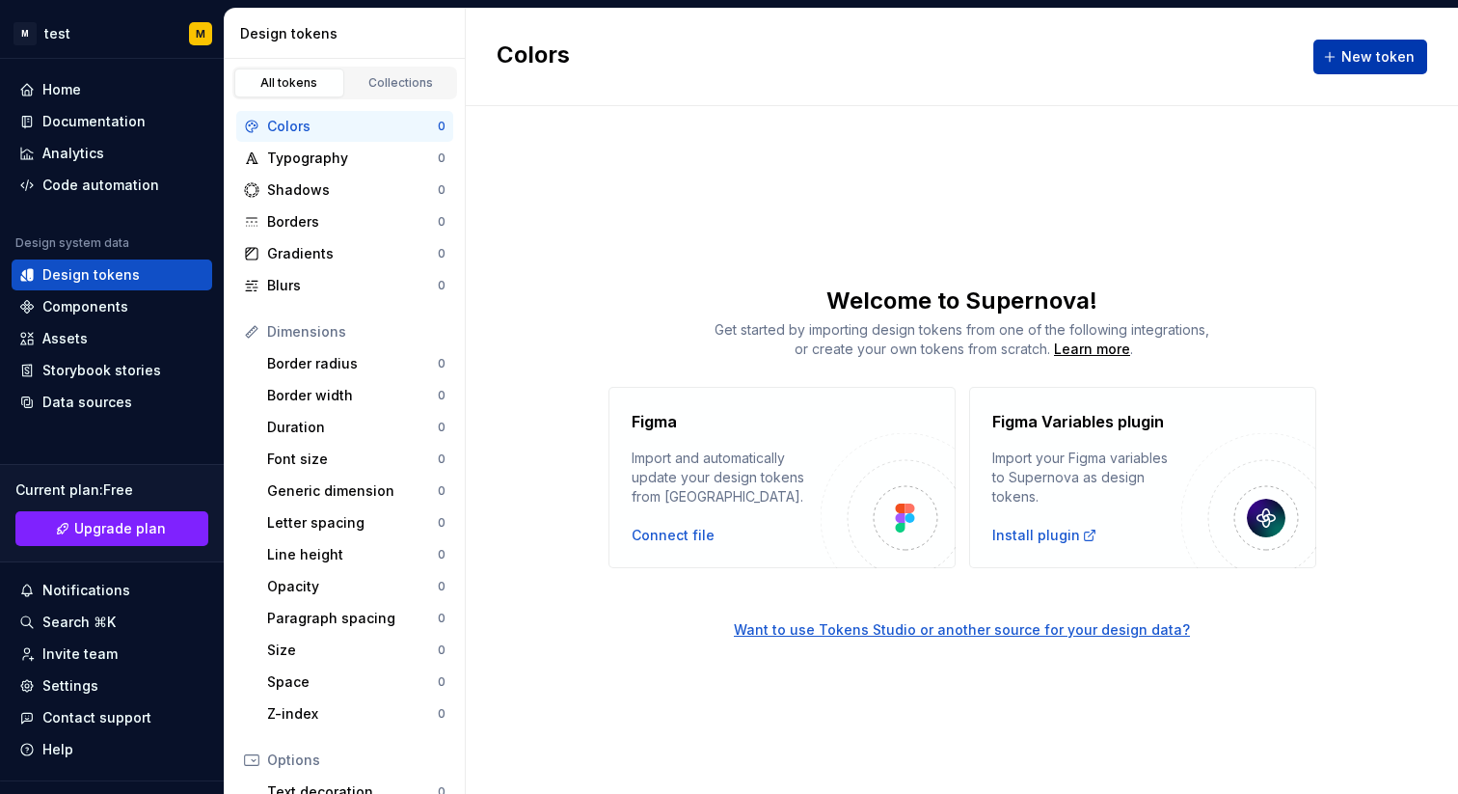
click at [1343, 65] on button "New token" at bounding box center [1371, 57] width 114 height 35
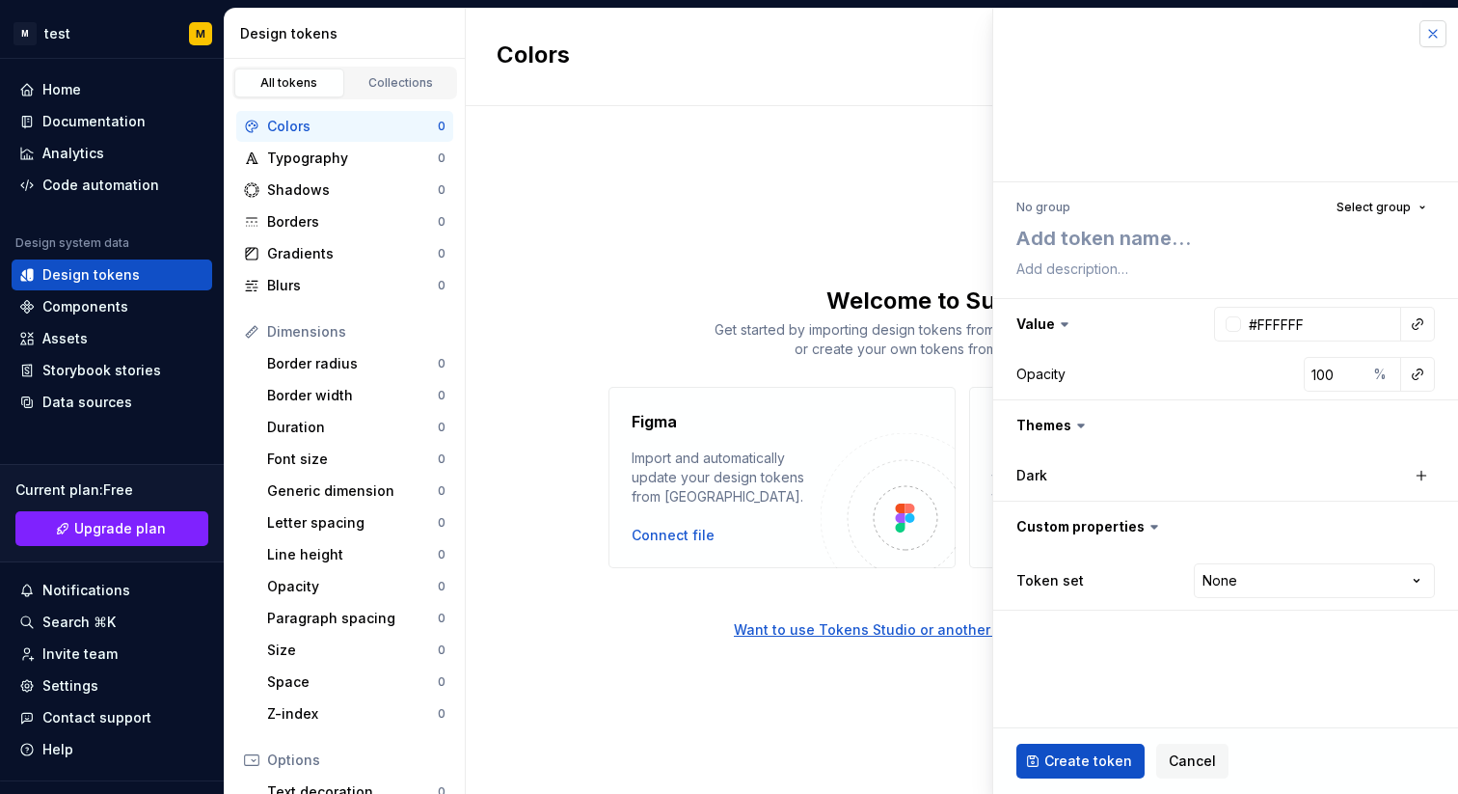
click at [1435, 33] on button "button" at bounding box center [1433, 33] width 27 height 27
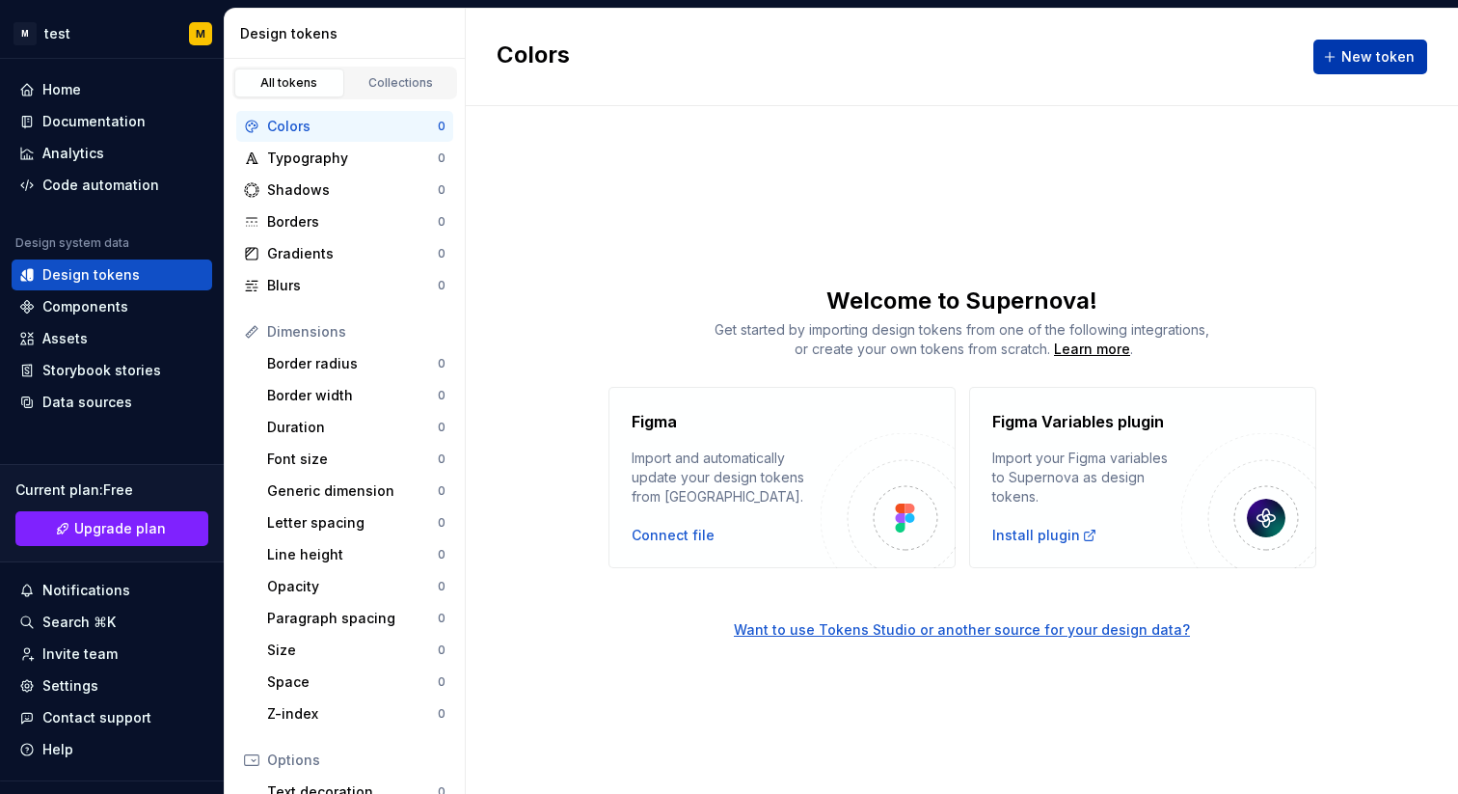
click at [1381, 51] on span "New token" at bounding box center [1378, 56] width 73 height 19
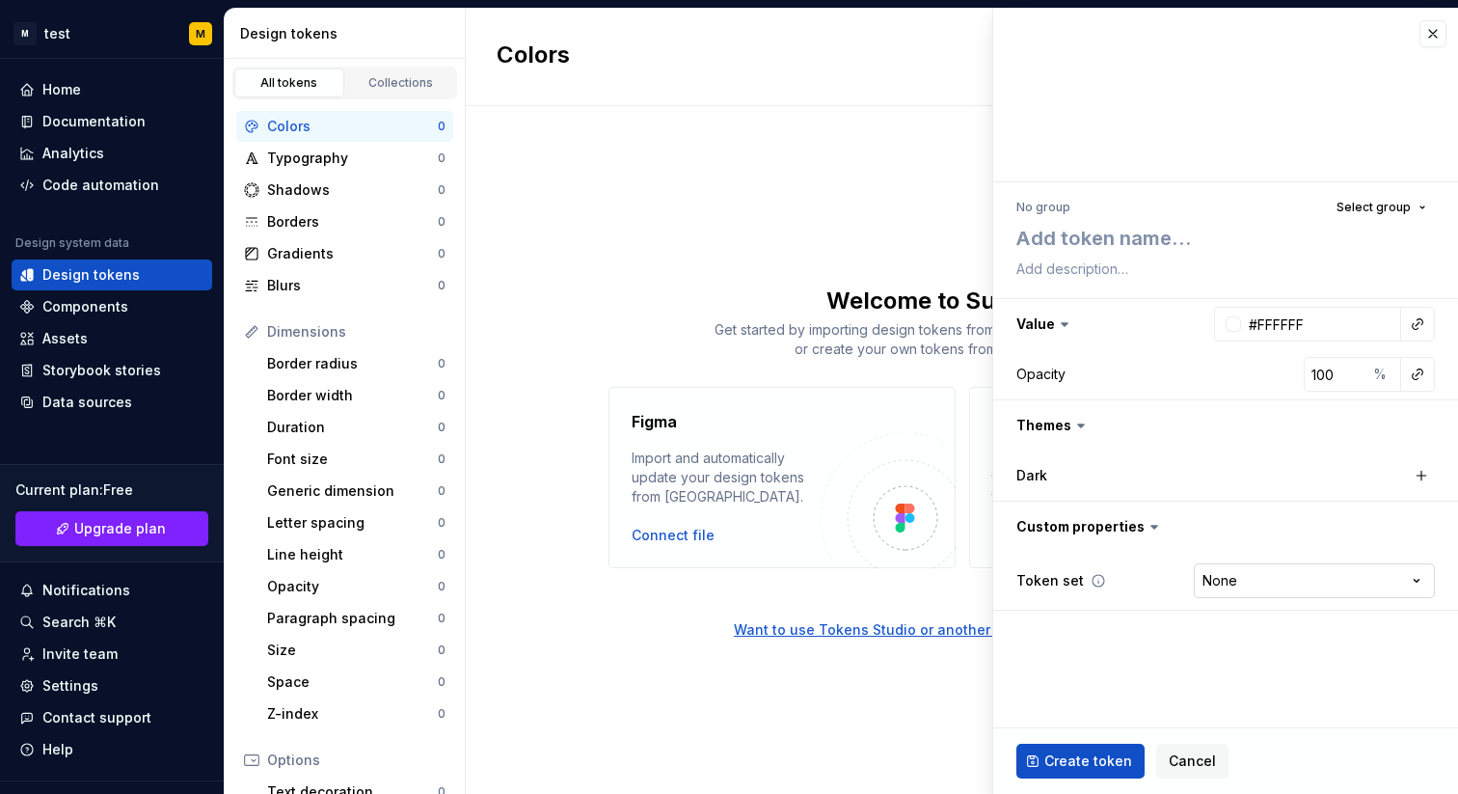
click at [1238, 590] on html "M test M Home Documentation Analytics Code automation Design system data Design…" at bounding box center [729, 397] width 1458 height 794
click at [1153, 602] on html "M test M Home Documentation Analytics Code automation Design system data Design…" at bounding box center [729, 397] width 1458 height 794
click at [1280, 487] on div "Dark" at bounding box center [1226, 475] width 419 height 27
click at [1072, 423] on icon at bounding box center [1081, 425] width 19 height 19
click at [1082, 424] on icon at bounding box center [1081, 425] width 6 height 3
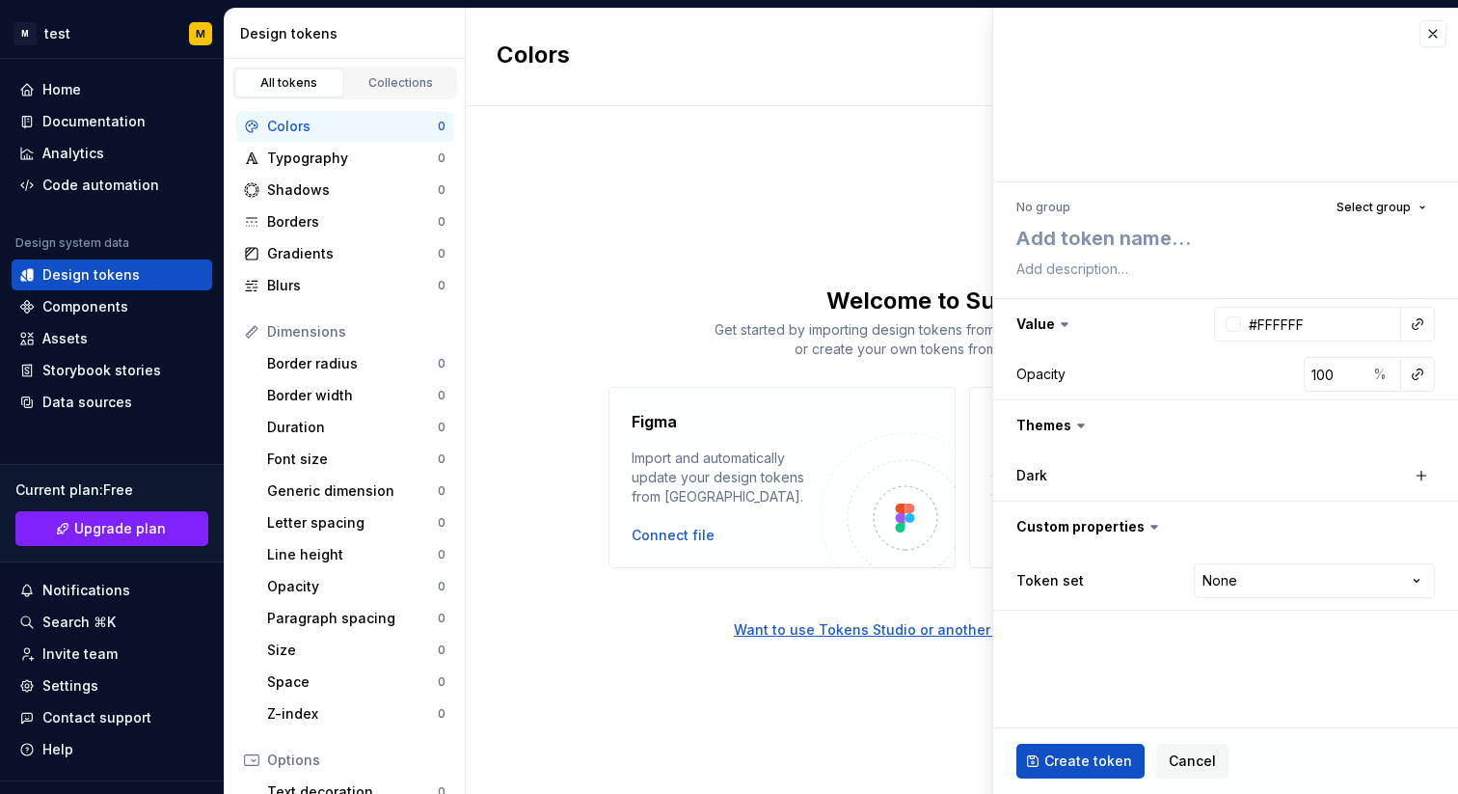
click at [1075, 423] on icon at bounding box center [1081, 425] width 19 height 19
click at [1369, 206] on span "Select group" at bounding box center [1374, 207] width 74 height 15
click at [1438, 23] on button "button" at bounding box center [1433, 33] width 27 height 27
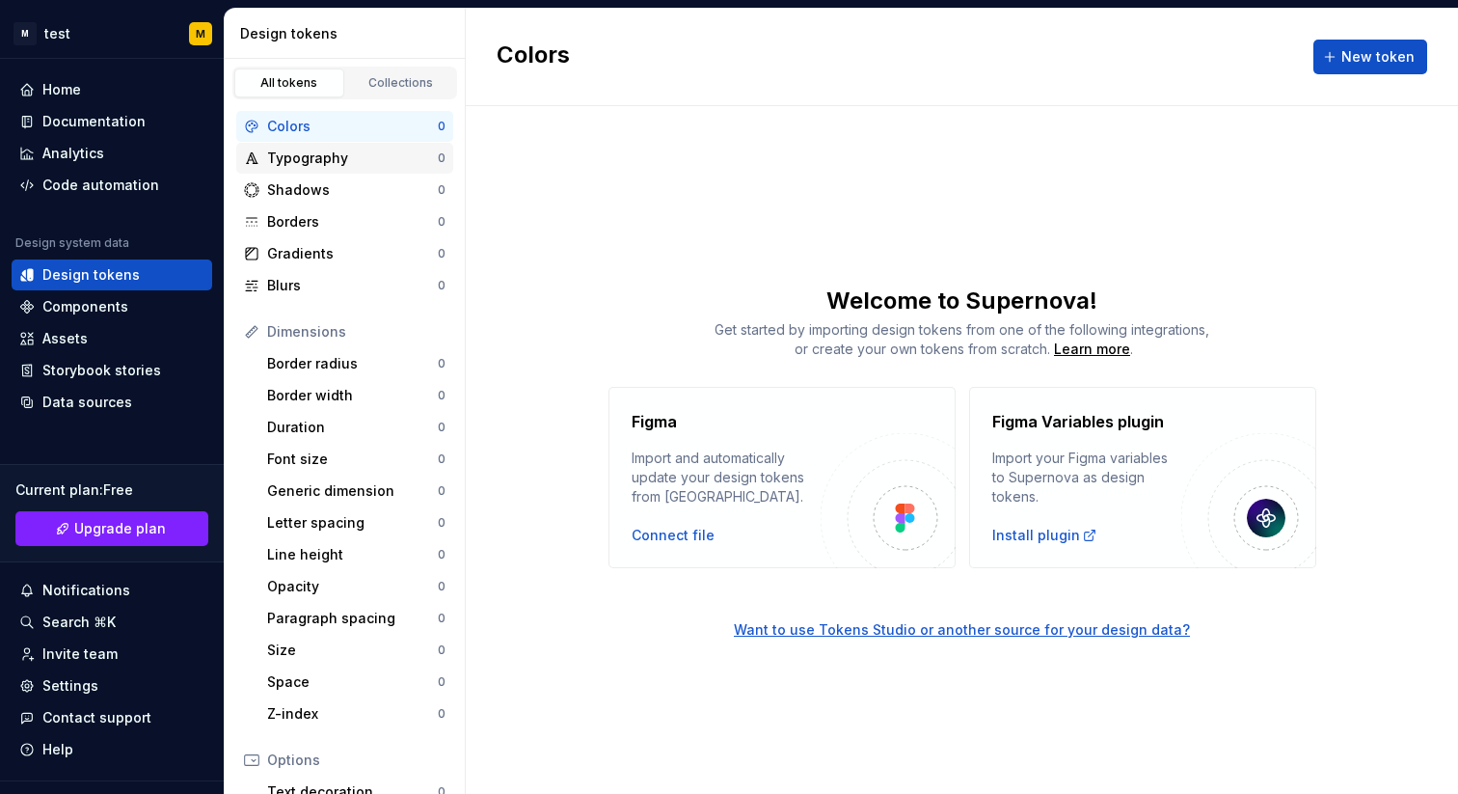
click at [353, 162] on div "Typography" at bounding box center [352, 158] width 171 height 19
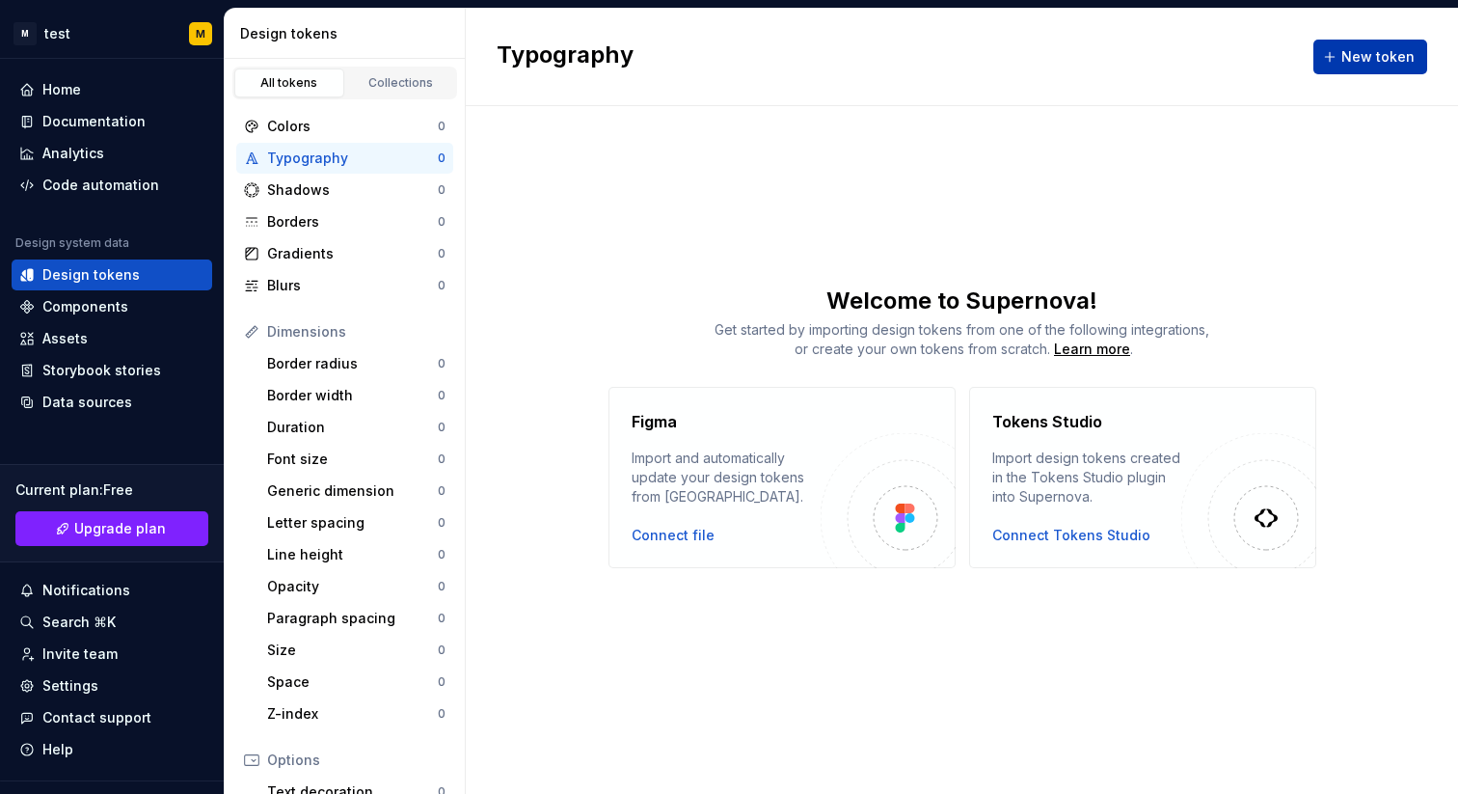
click at [1391, 59] on span "New token" at bounding box center [1378, 56] width 73 height 19
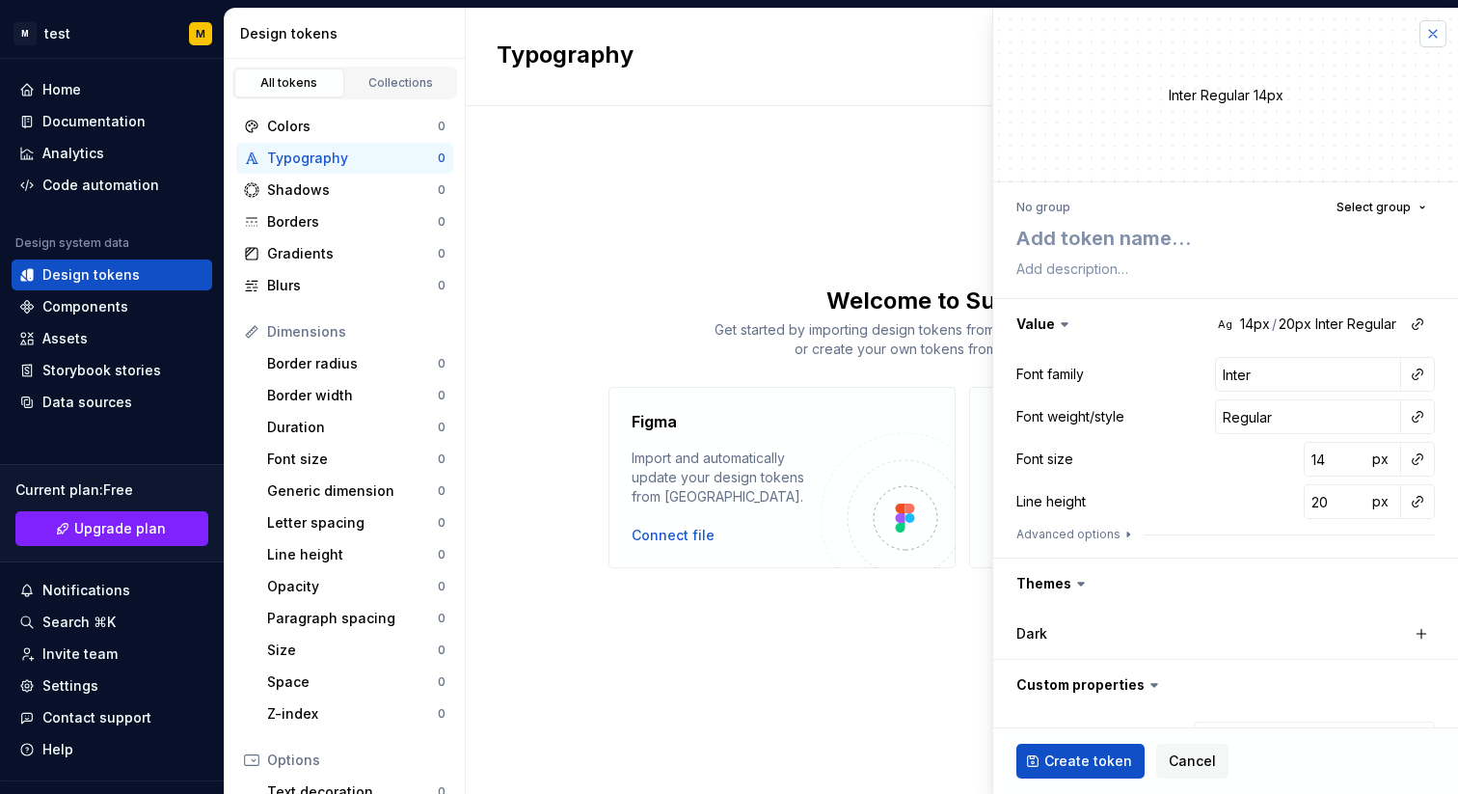
click at [1429, 33] on button "button" at bounding box center [1433, 33] width 27 height 27
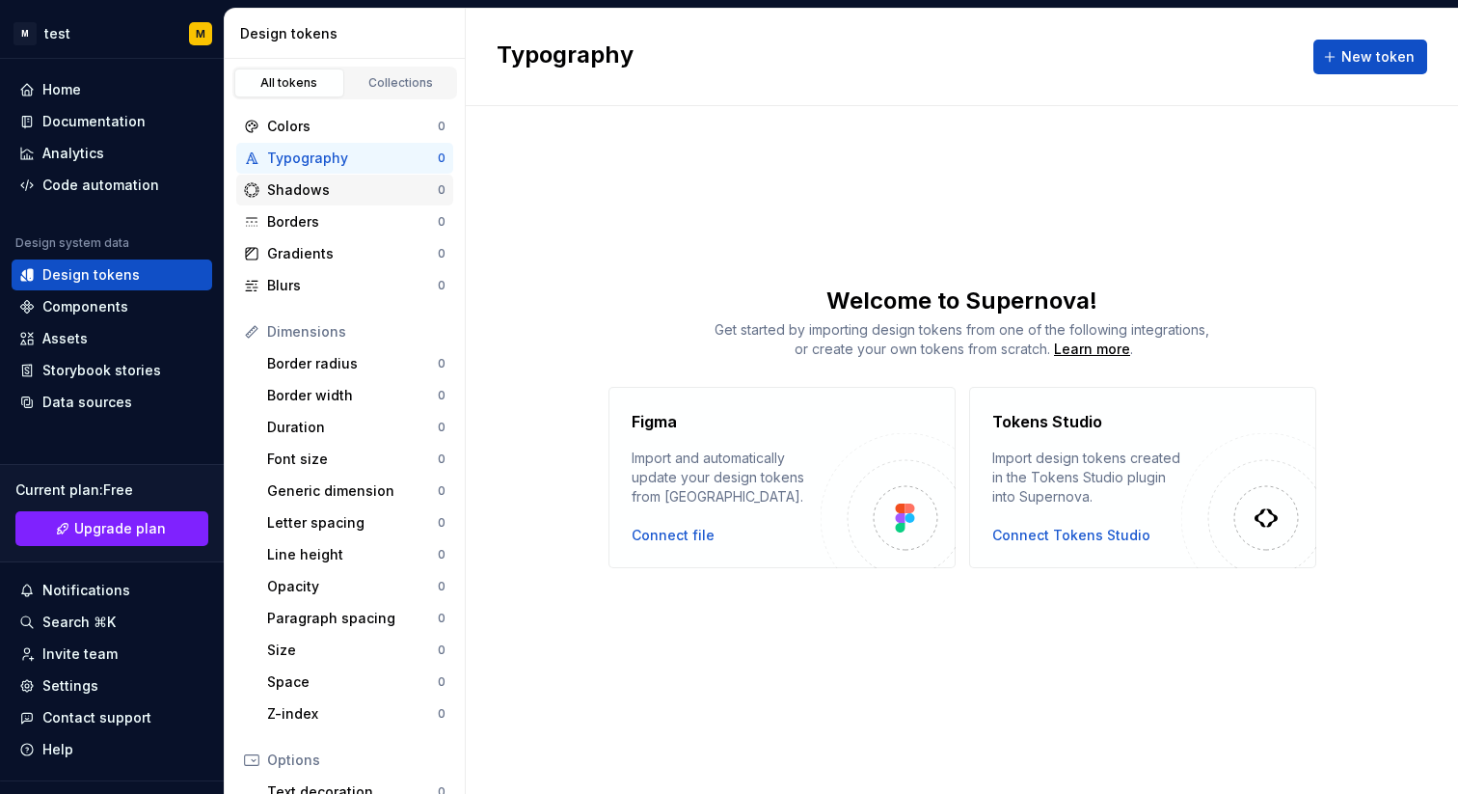
click at [372, 185] on div "Shadows" at bounding box center [352, 189] width 171 height 19
click at [350, 220] on div "Borders" at bounding box center [352, 221] width 171 height 19
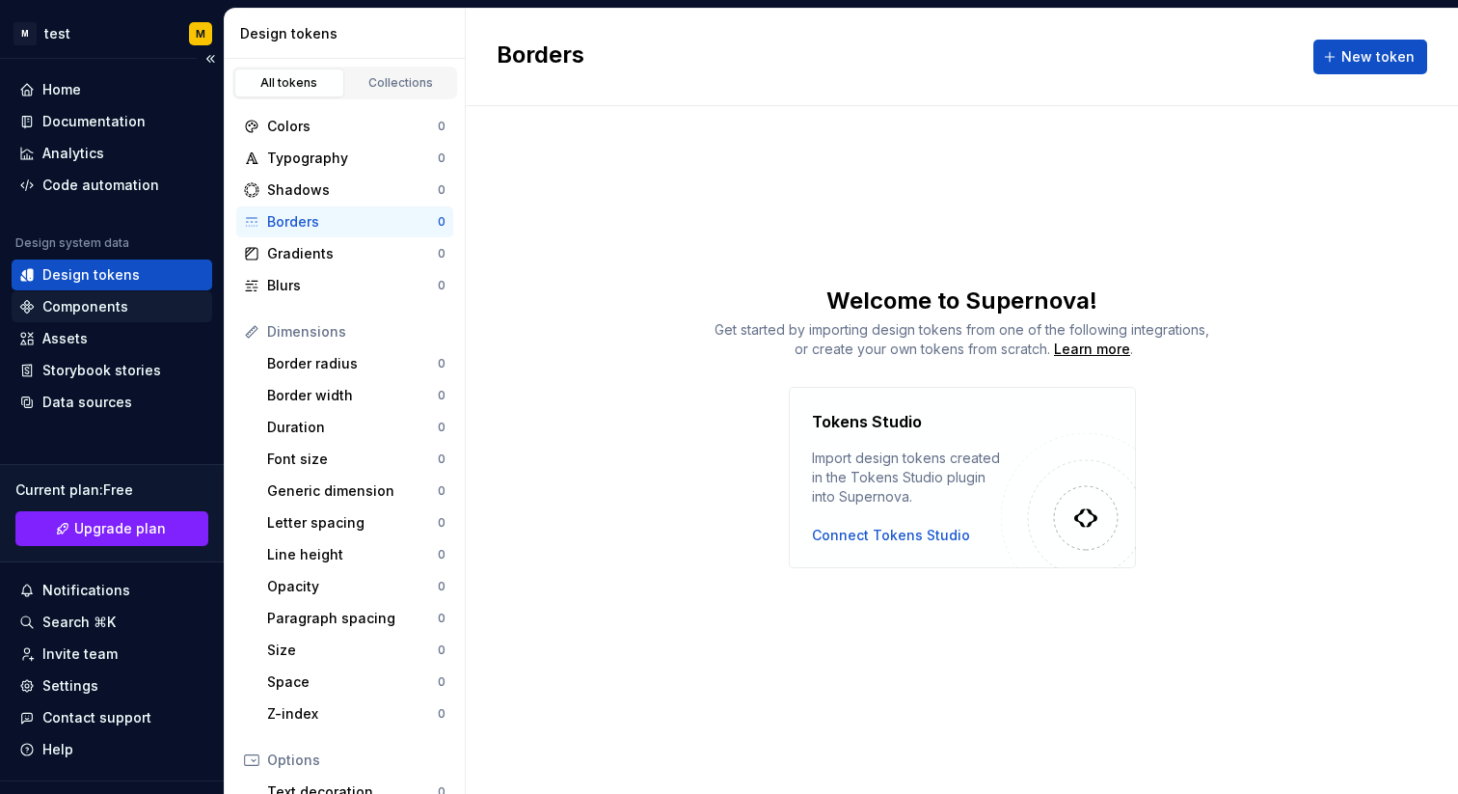
click at [126, 309] on div "Components" at bounding box center [111, 306] width 185 height 19
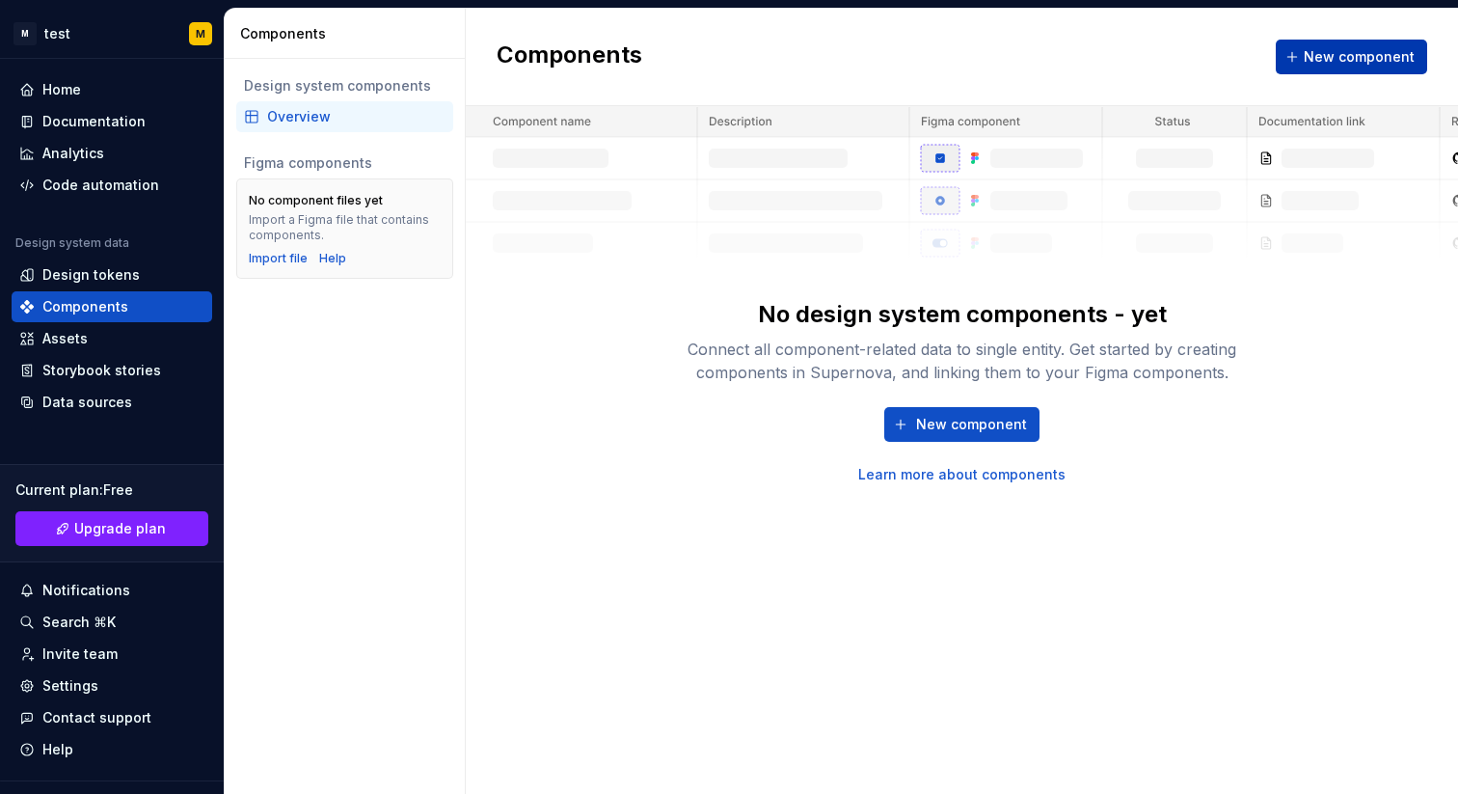
click at [1334, 70] on button "New component" at bounding box center [1351, 57] width 151 height 35
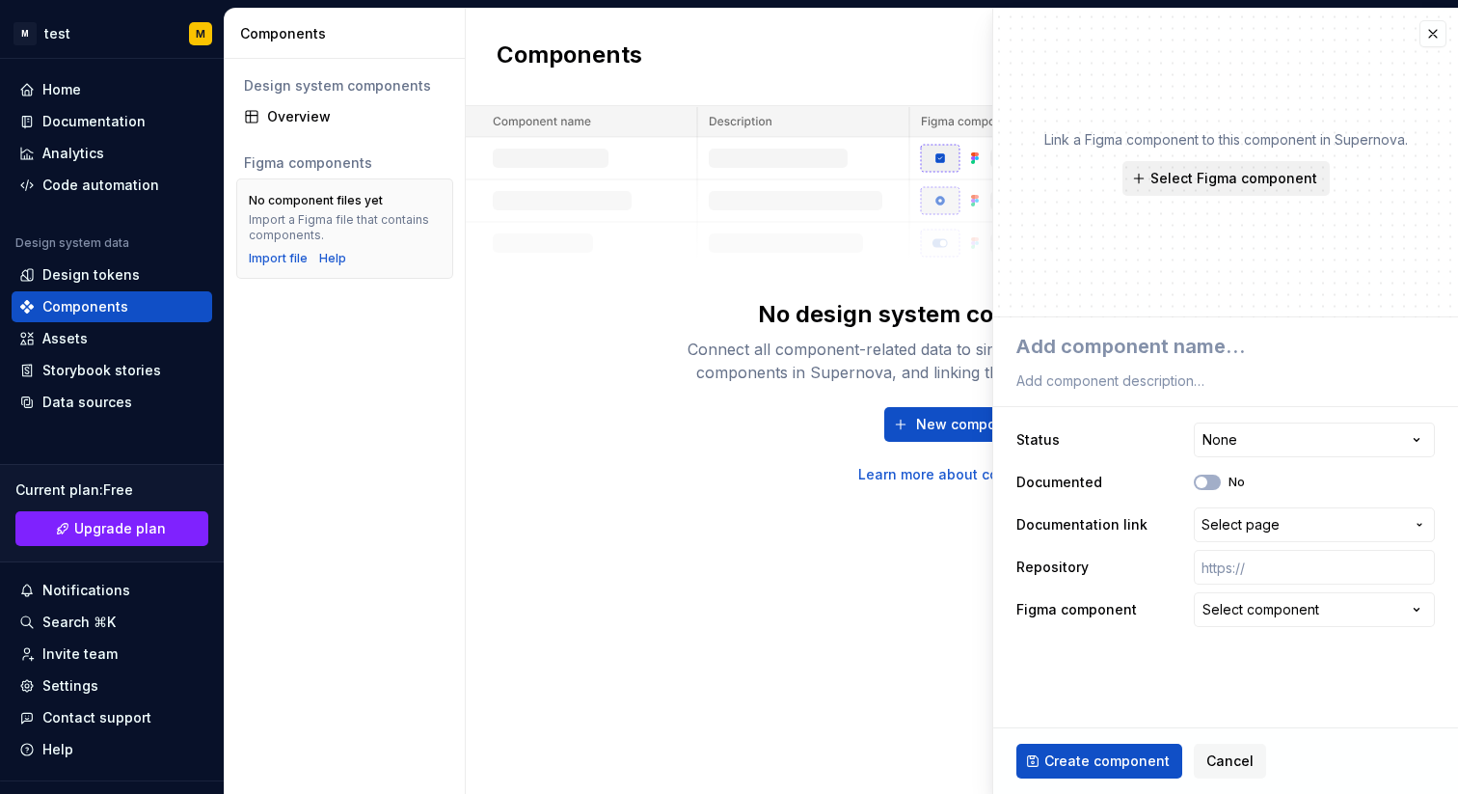
click at [1245, 183] on span "Select Figma component" at bounding box center [1234, 178] width 167 height 19
click at [1401, 195] on div "Link a Figma component to this component in Supernova. Select Figma component" at bounding box center [1225, 163] width 465 height 309
click at [1277, 177] on span "Select Figma component" at bounding box center [1234, 178] width 167 height 19
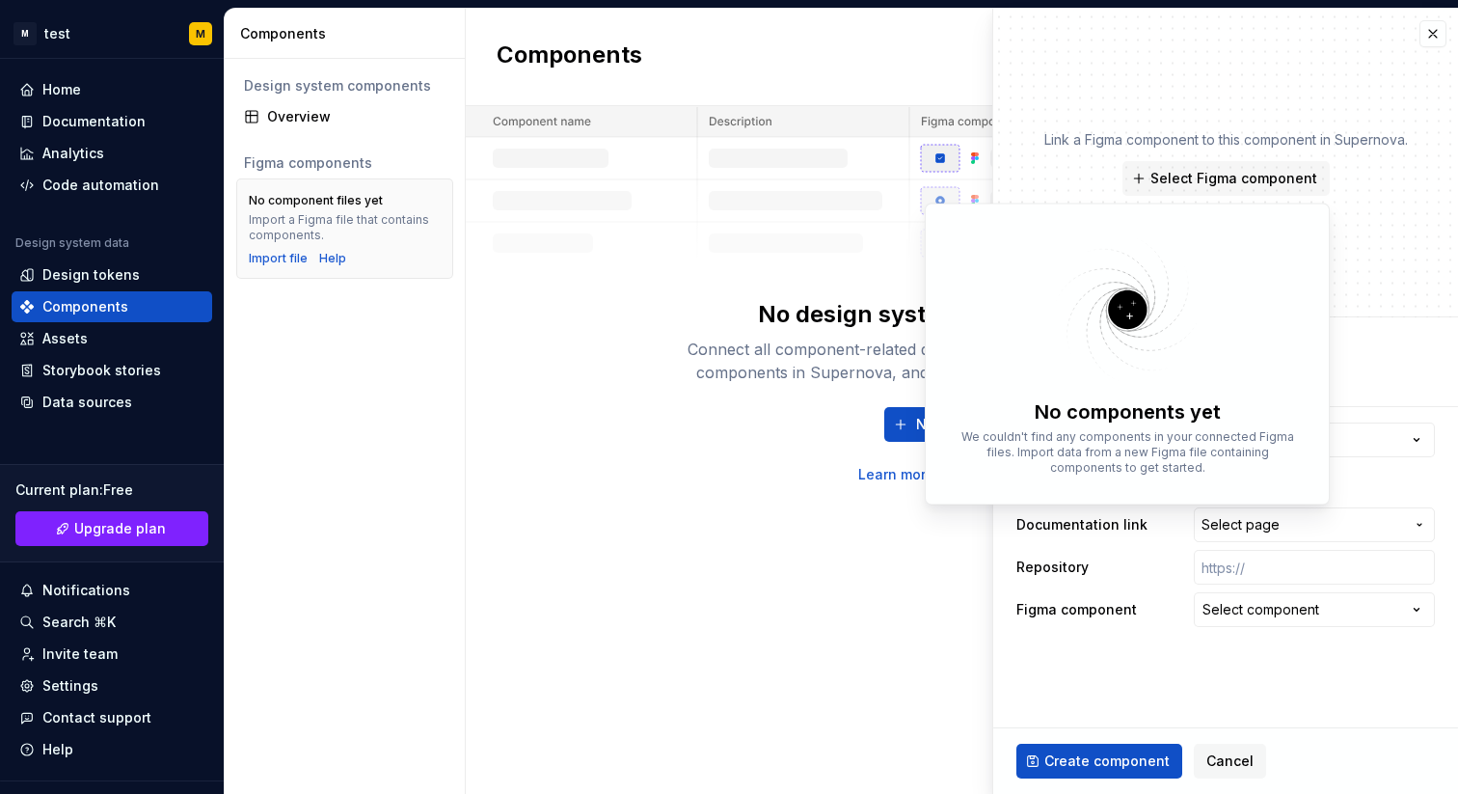
type textarea "*"
click at [1403, 95] on div "Link a Figma component to this component in Supernova. Select Figma component" at bounding box center [1225, 163] width 465 height 309
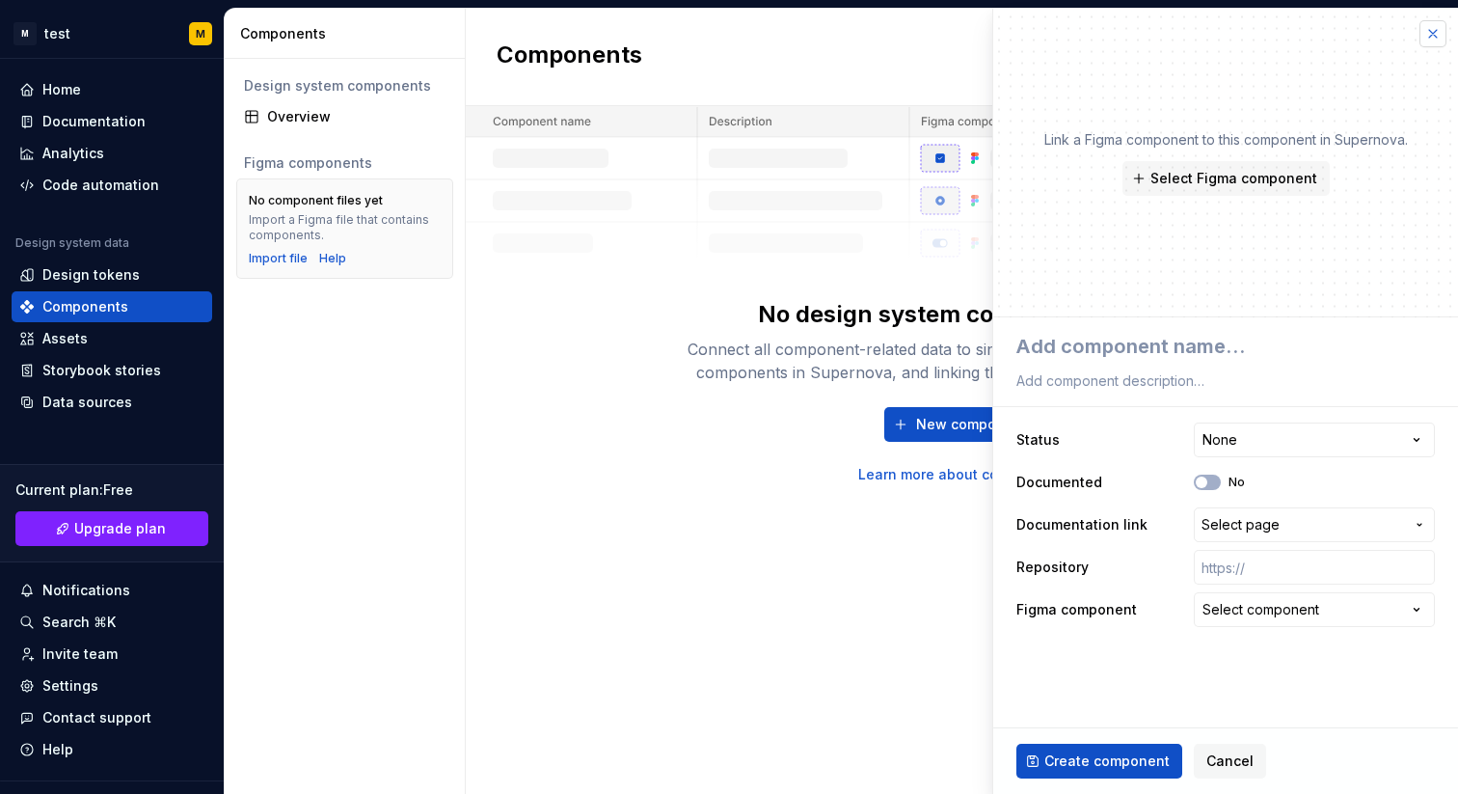
click at [1438, 38] on button "button" at bounding box center [1433, 33] width 27 height 27
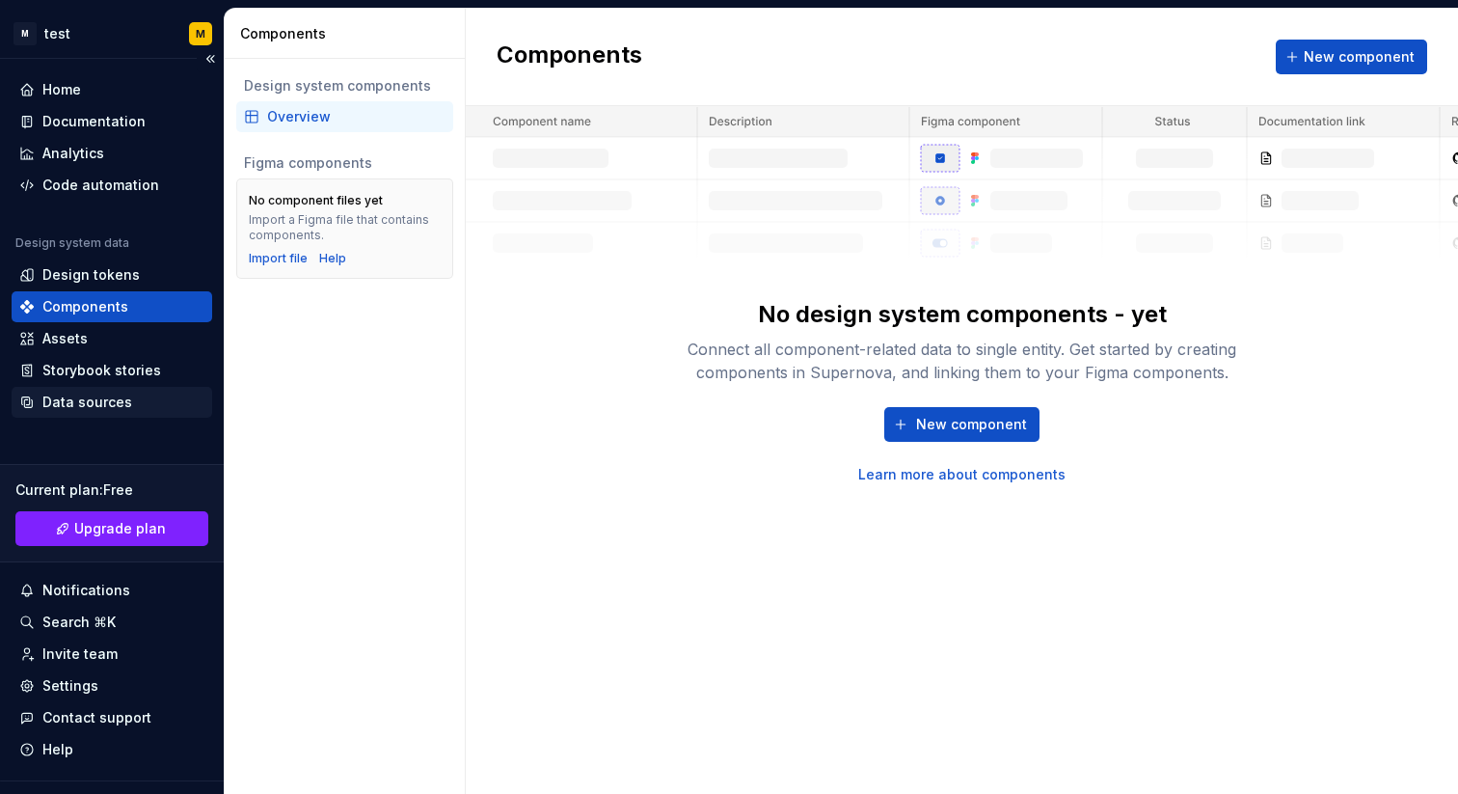
scroll to position [38, 0]
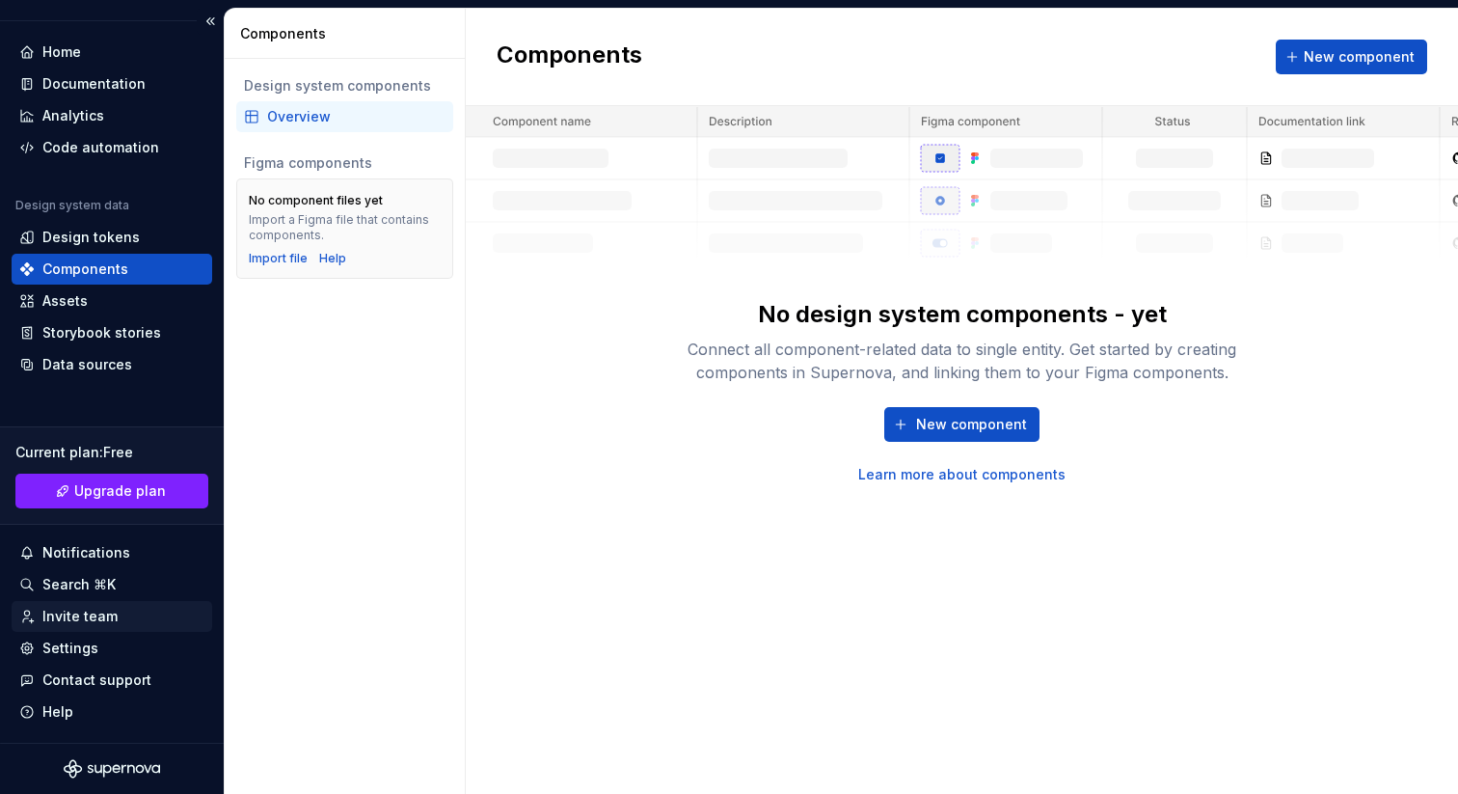
click at [62, 617] on div "Invite team" at bounding box center [79, 616] width 75 height 19
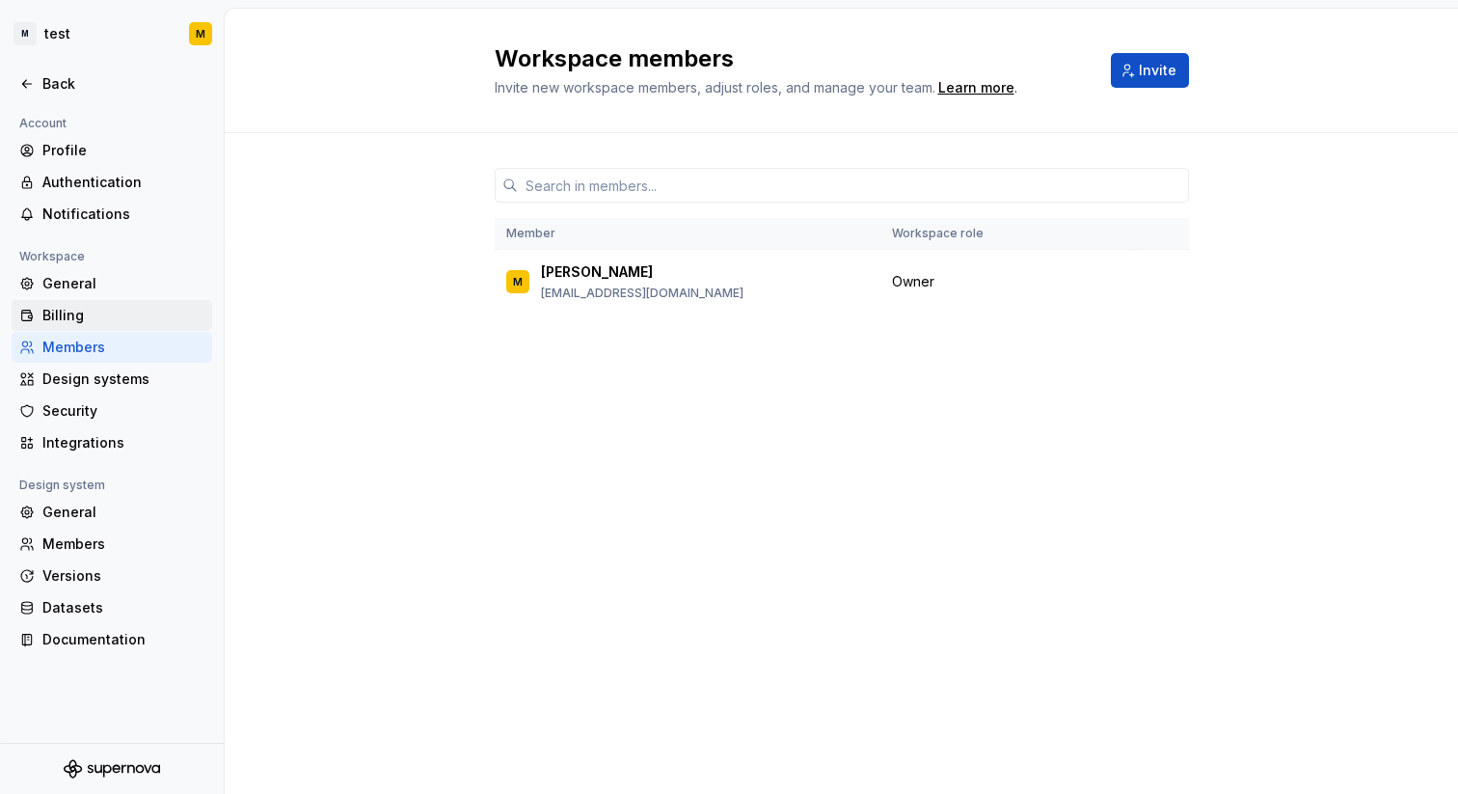
click at [88, 313] on div "Billing" at bounding box center [123, 315] width 162 height 19
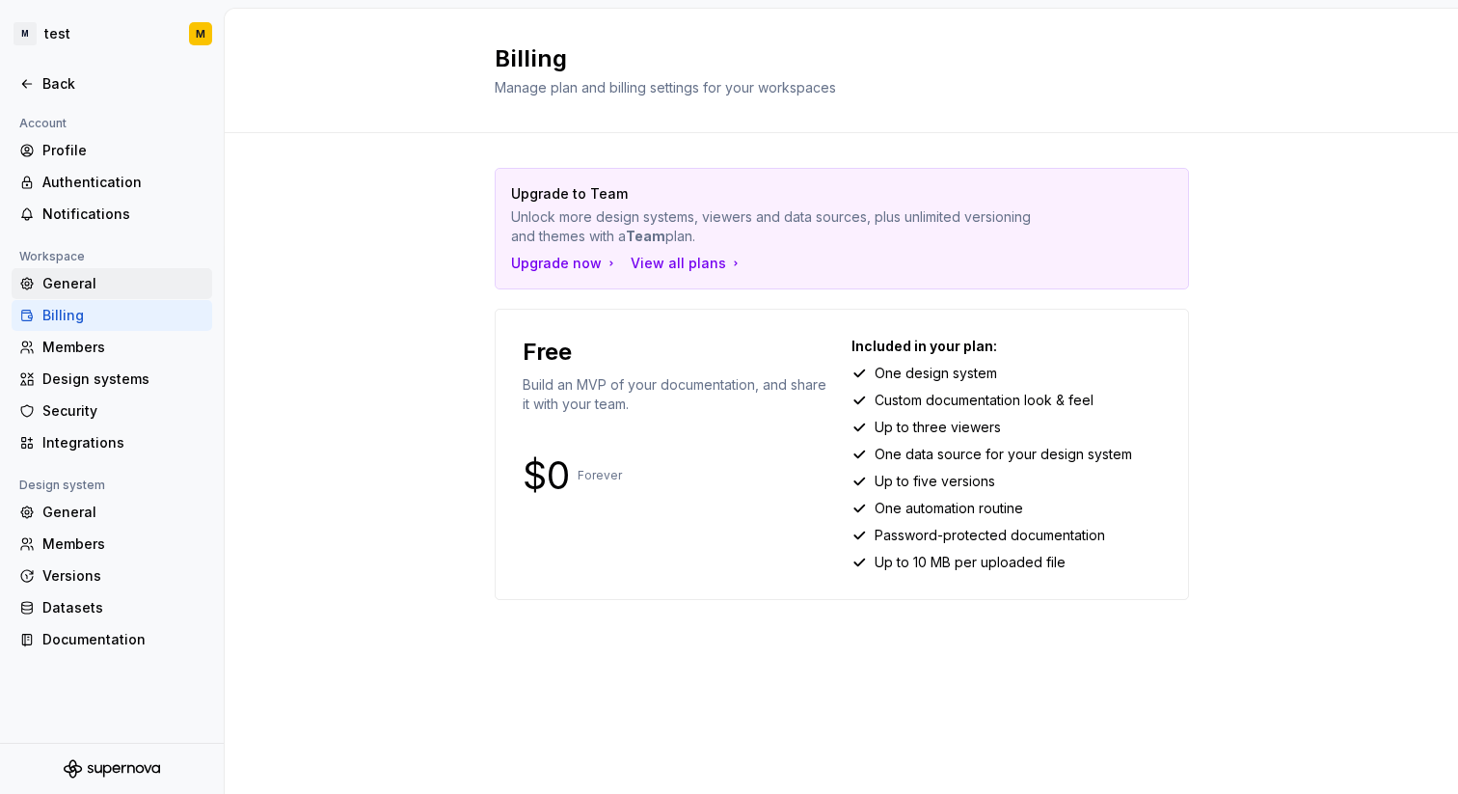
click at [93, 290] on div "General" at bounding box center [123, 283] width 162 height 19
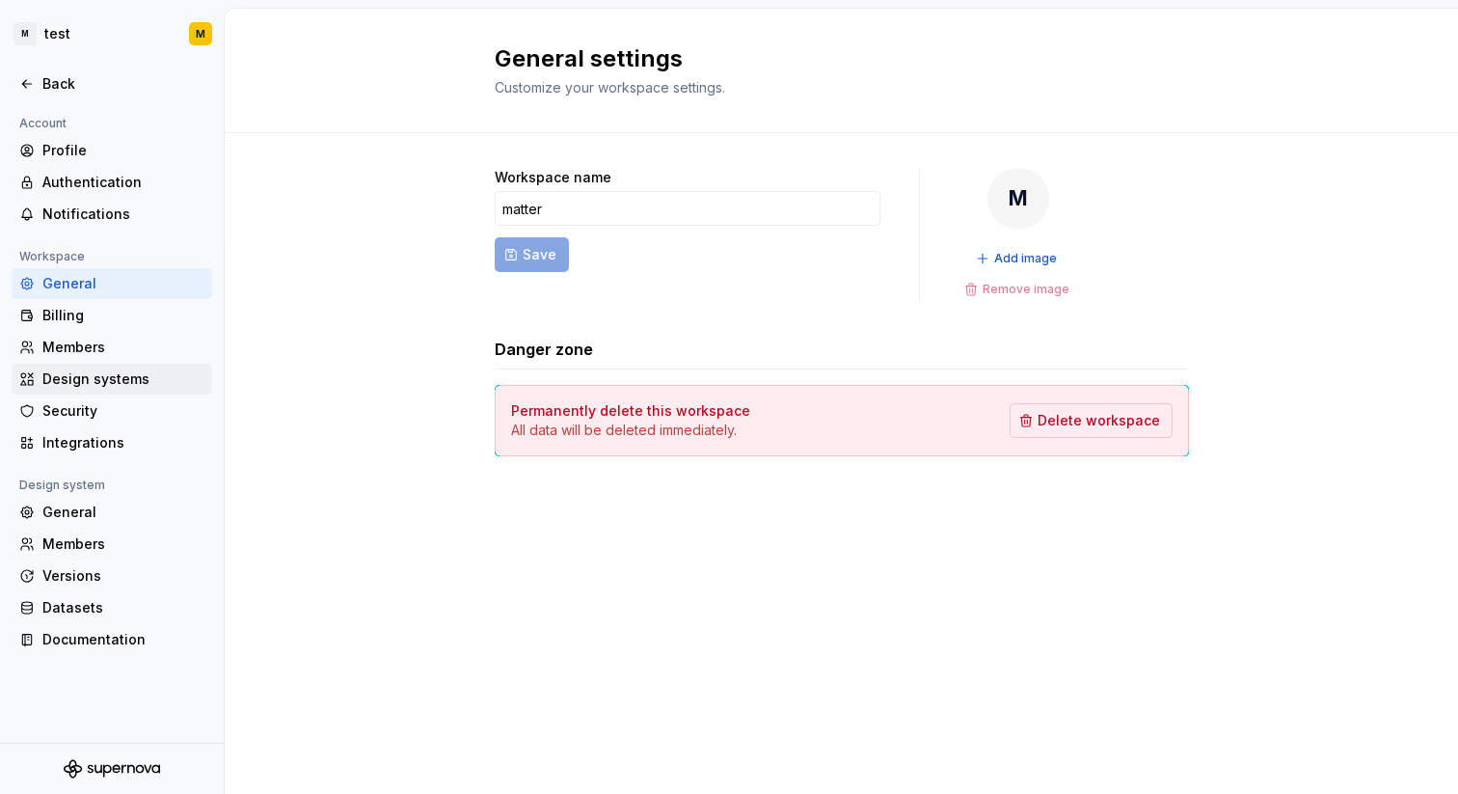
click at [77, 374] on div "Design systems" at bounding box center [123, 378] width 162 height 19
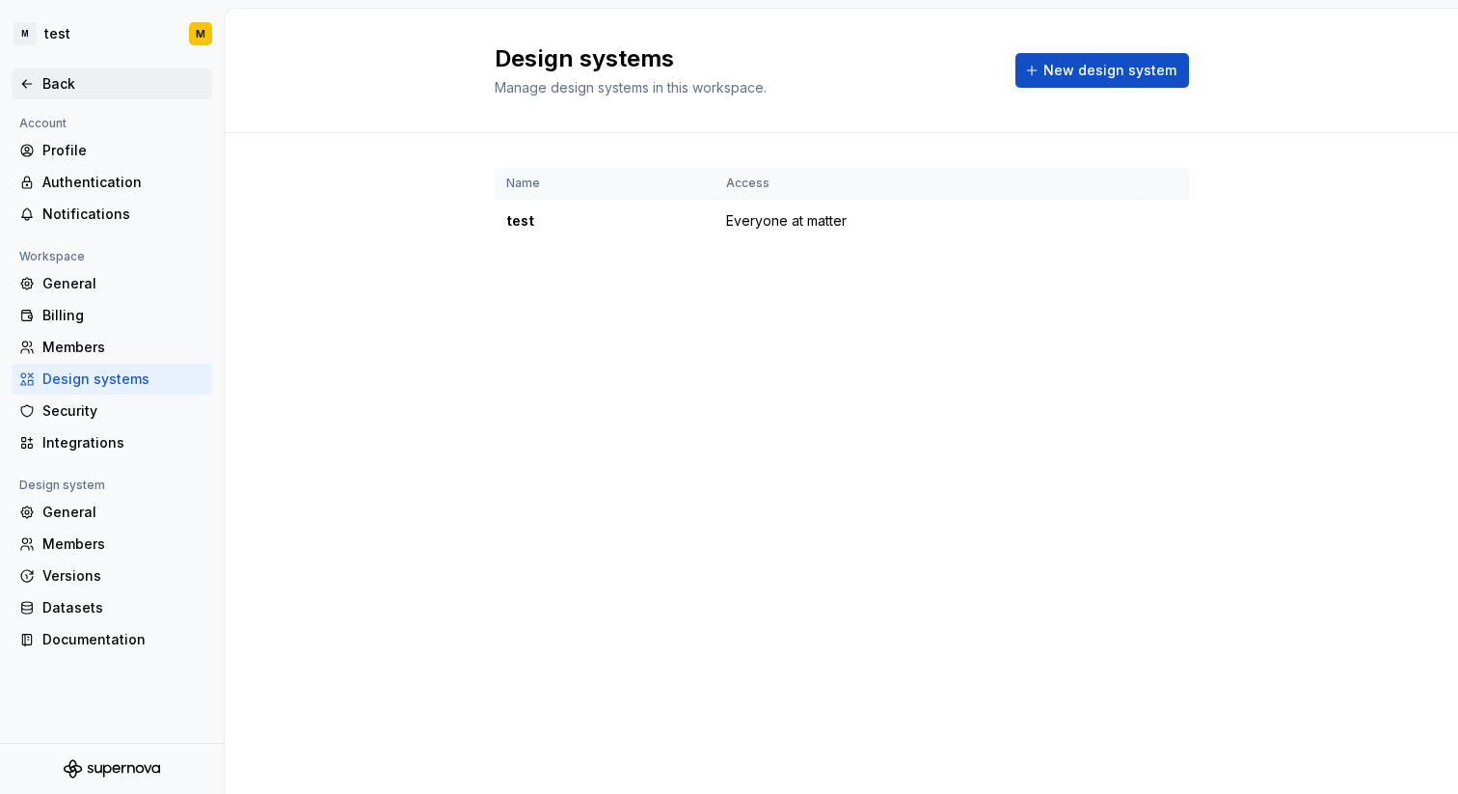
click at [32, 84] on icon at bounding box center [26, 83] width 15 height 15
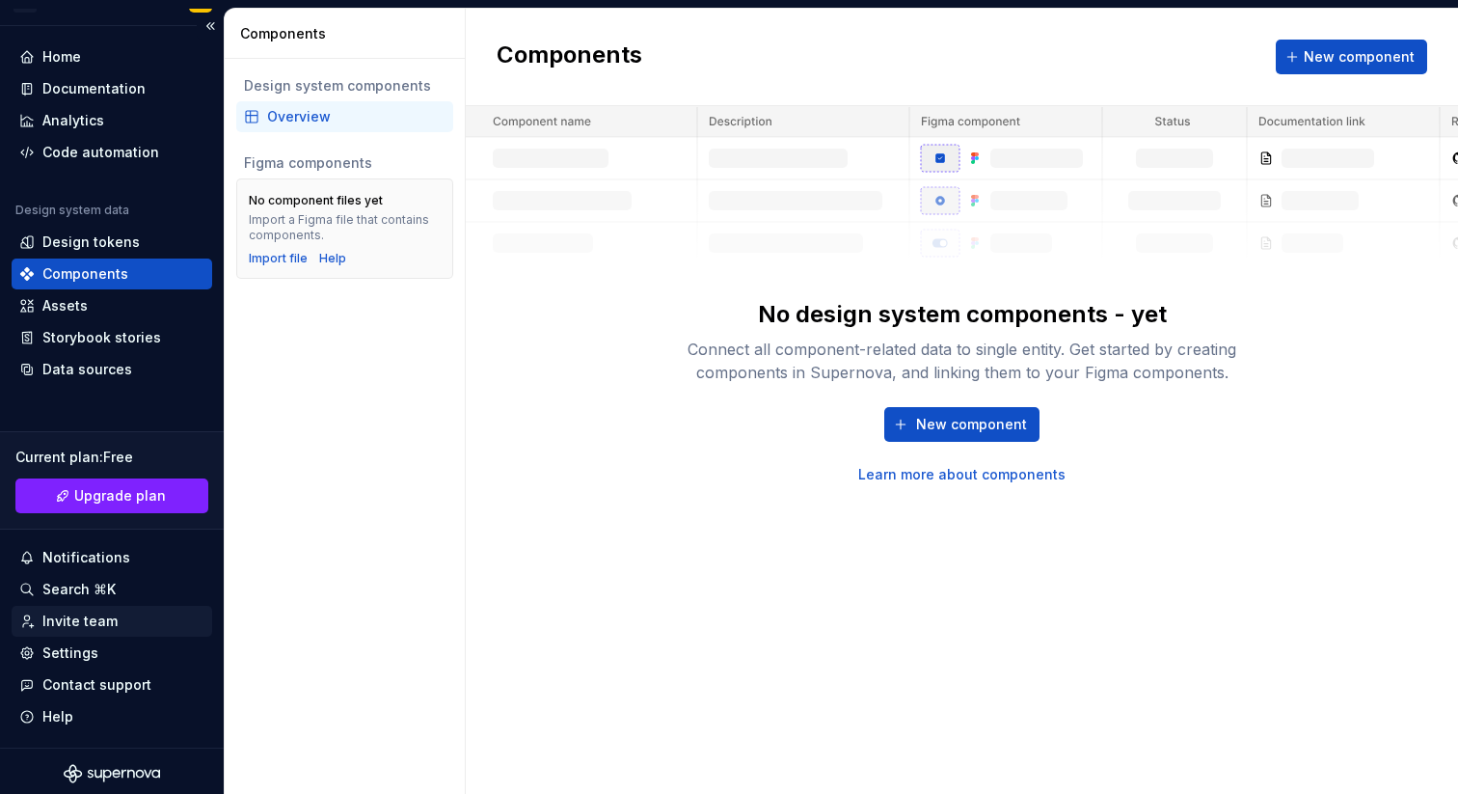
scroll to position [38, 0]
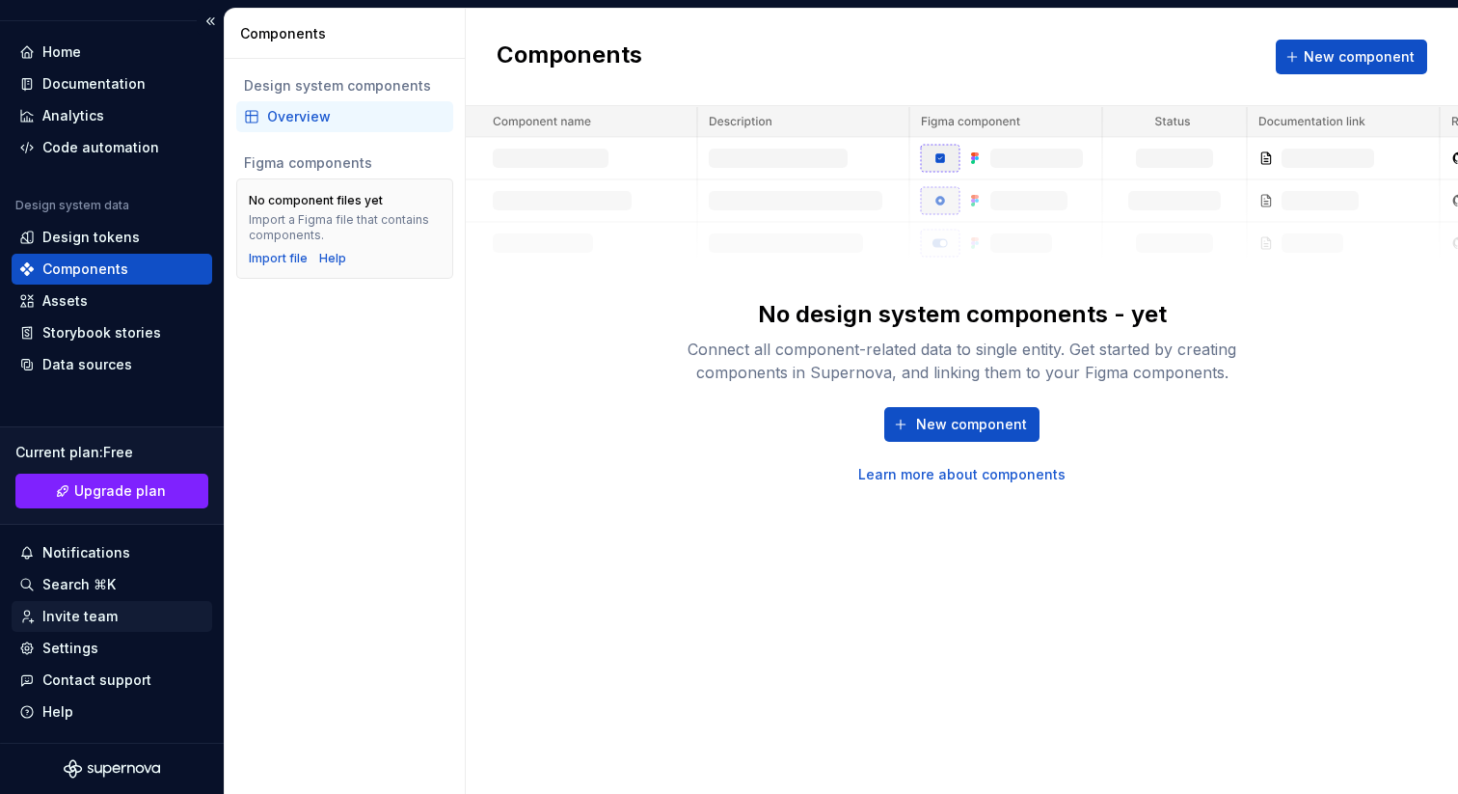
click at [95, 621] on div "Invite team" at bounding box center [79, 616] width 75 height 19
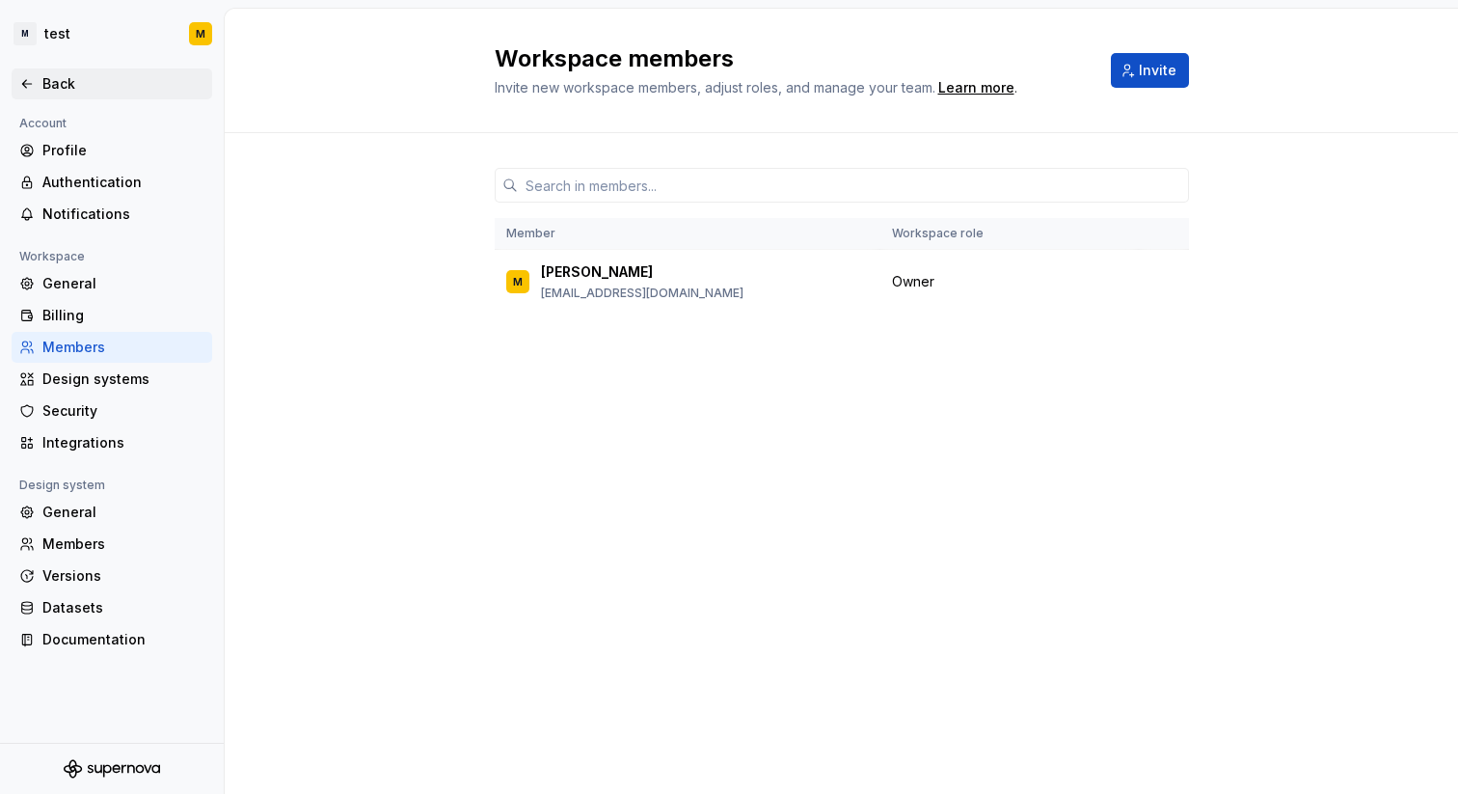
click at [50, 69] on div "Back" at bounding box center [112, 83] width 201 height 31
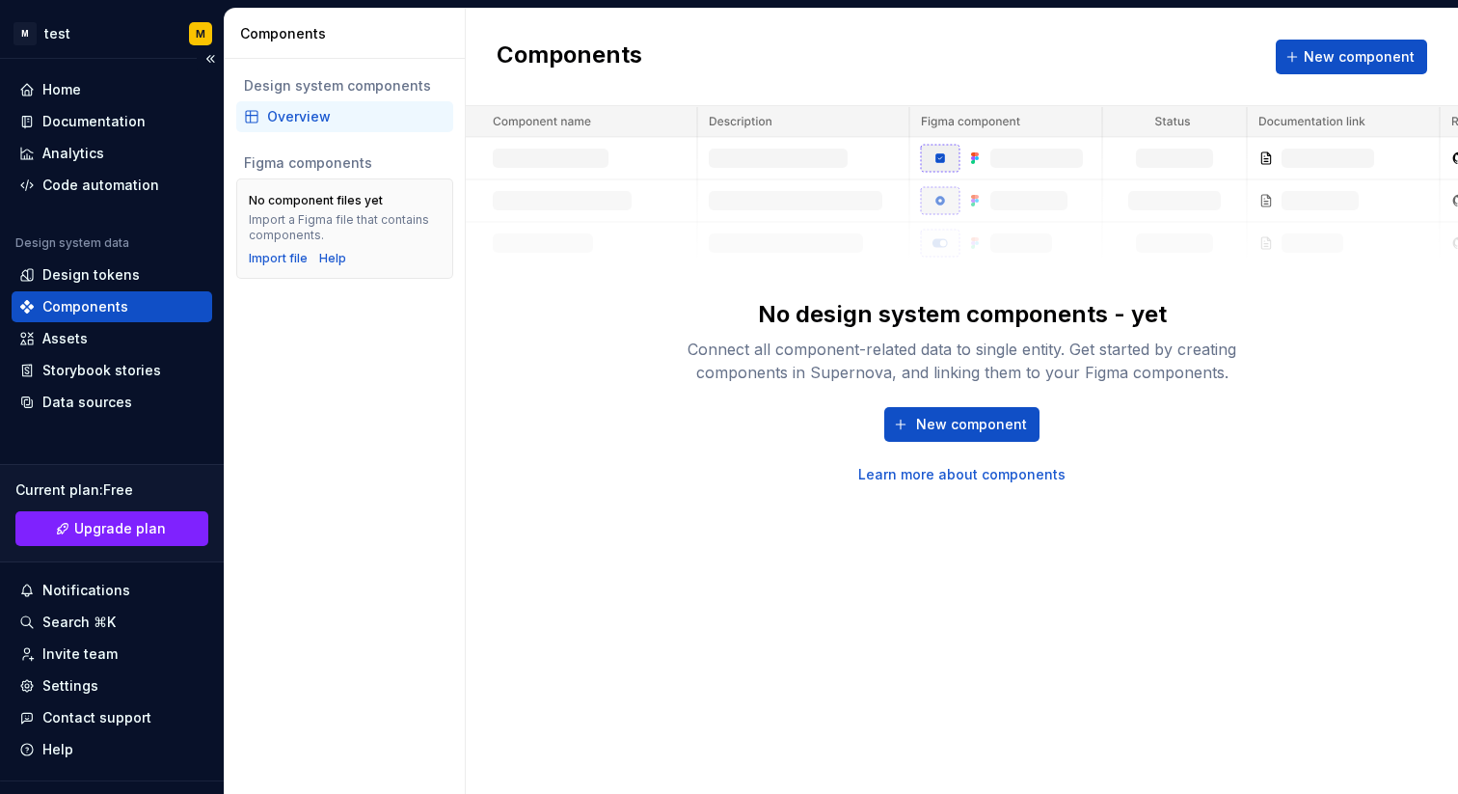
scroll to position [38, 0]
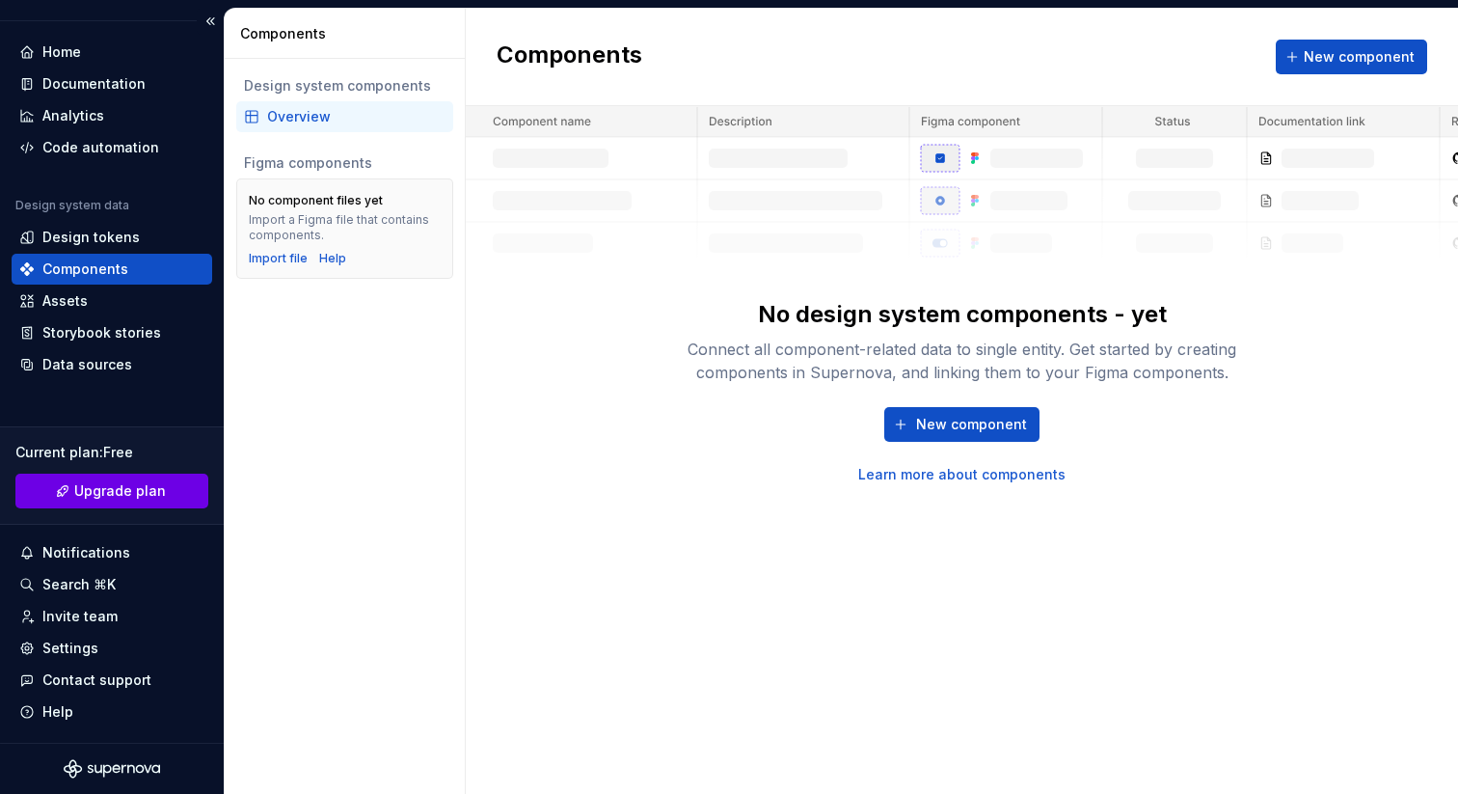
click at [112, 486] on span "Upgrade plan" at bounding box center [120, 490] width 92 height 19
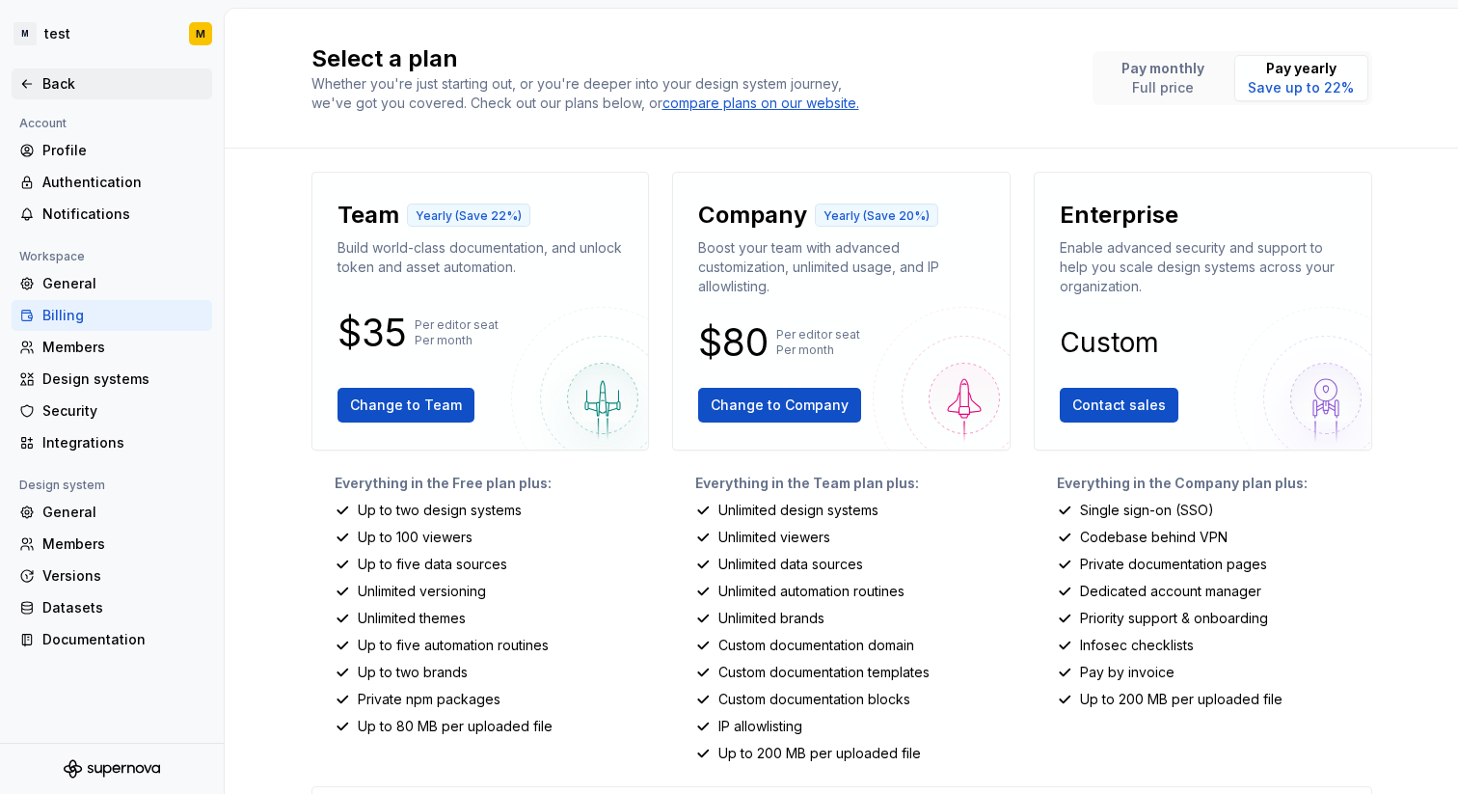
click at [60, 87] on div "Back" at bounding box center [123, 83] width 162 height 19
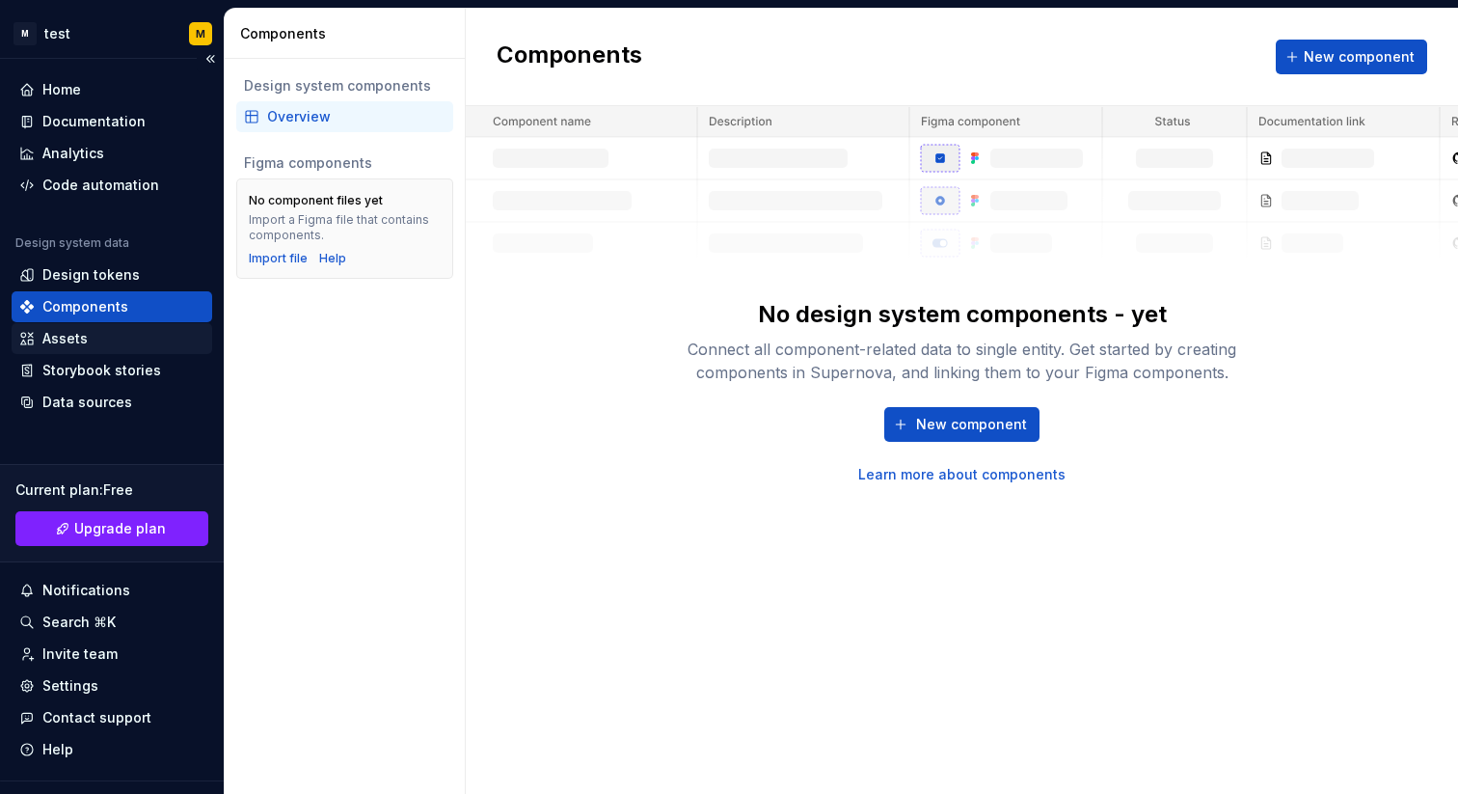
click at [69, 340] on div "Assets" at bounding box center [64, 338] width 45 height 19
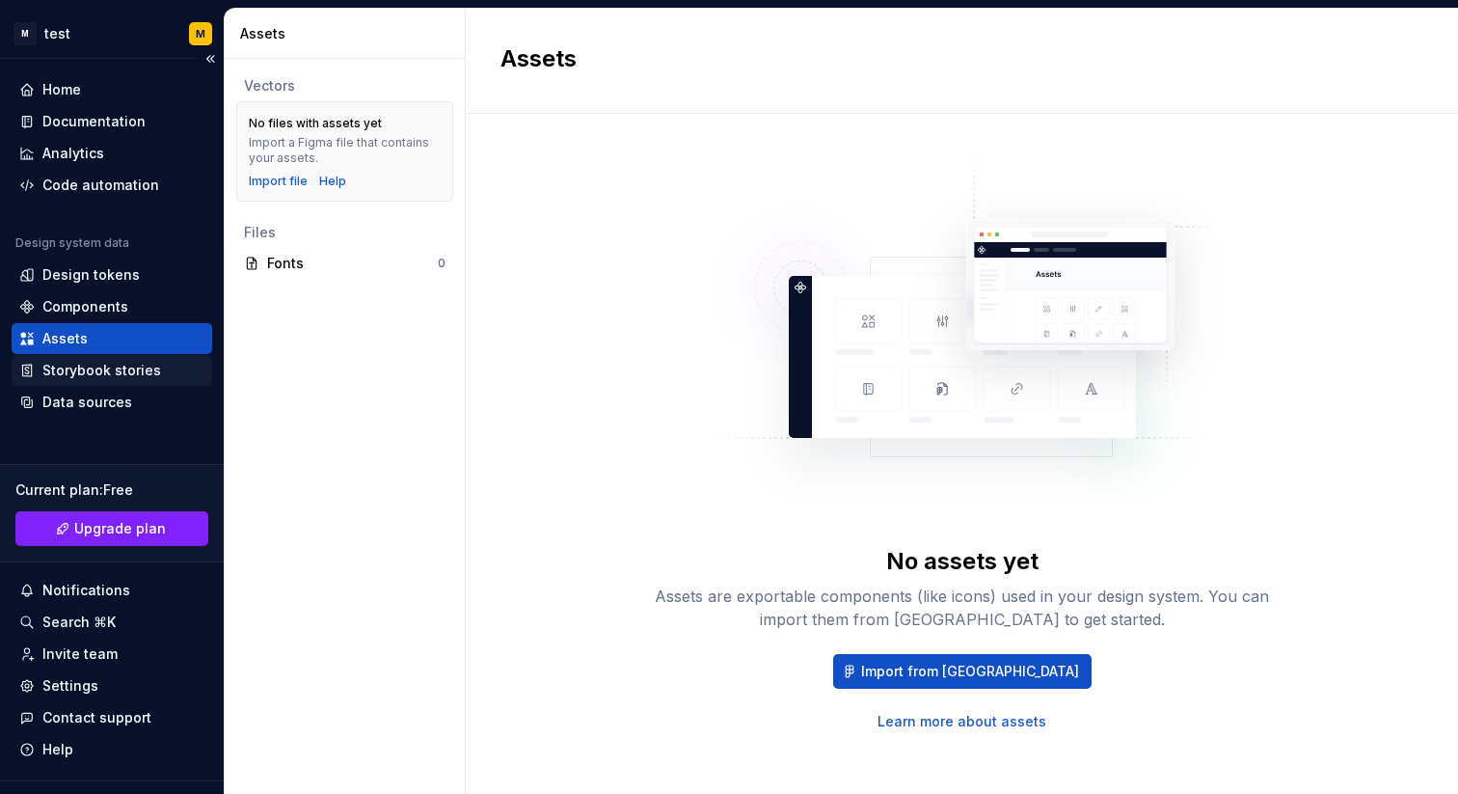
click at [87, 368] on div "Storybook stories" at bounding box center [101, 370] width 119 height 19
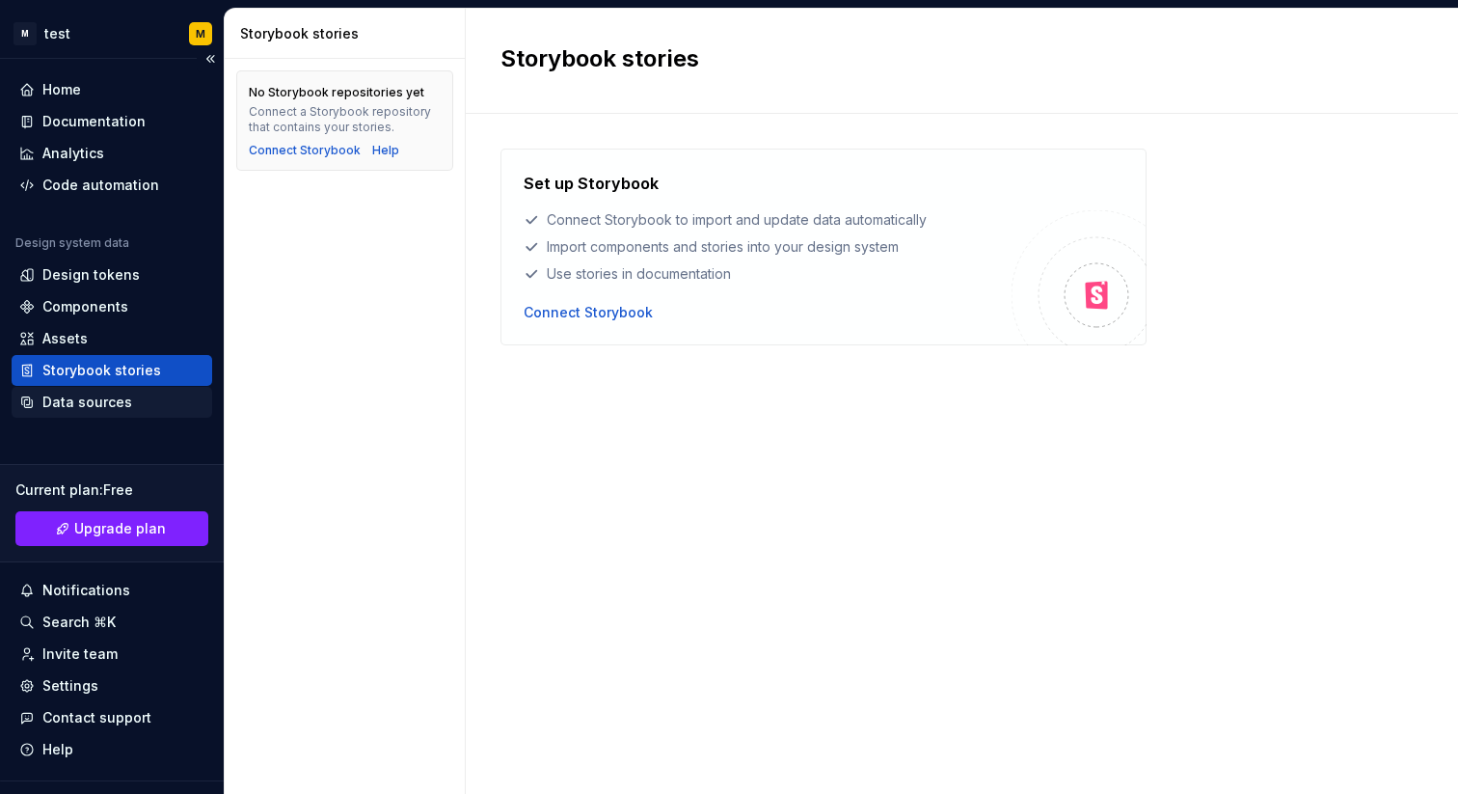
click at [87, 404] on div "Data sources" at bounding box center [87, 402] width 90 height 19
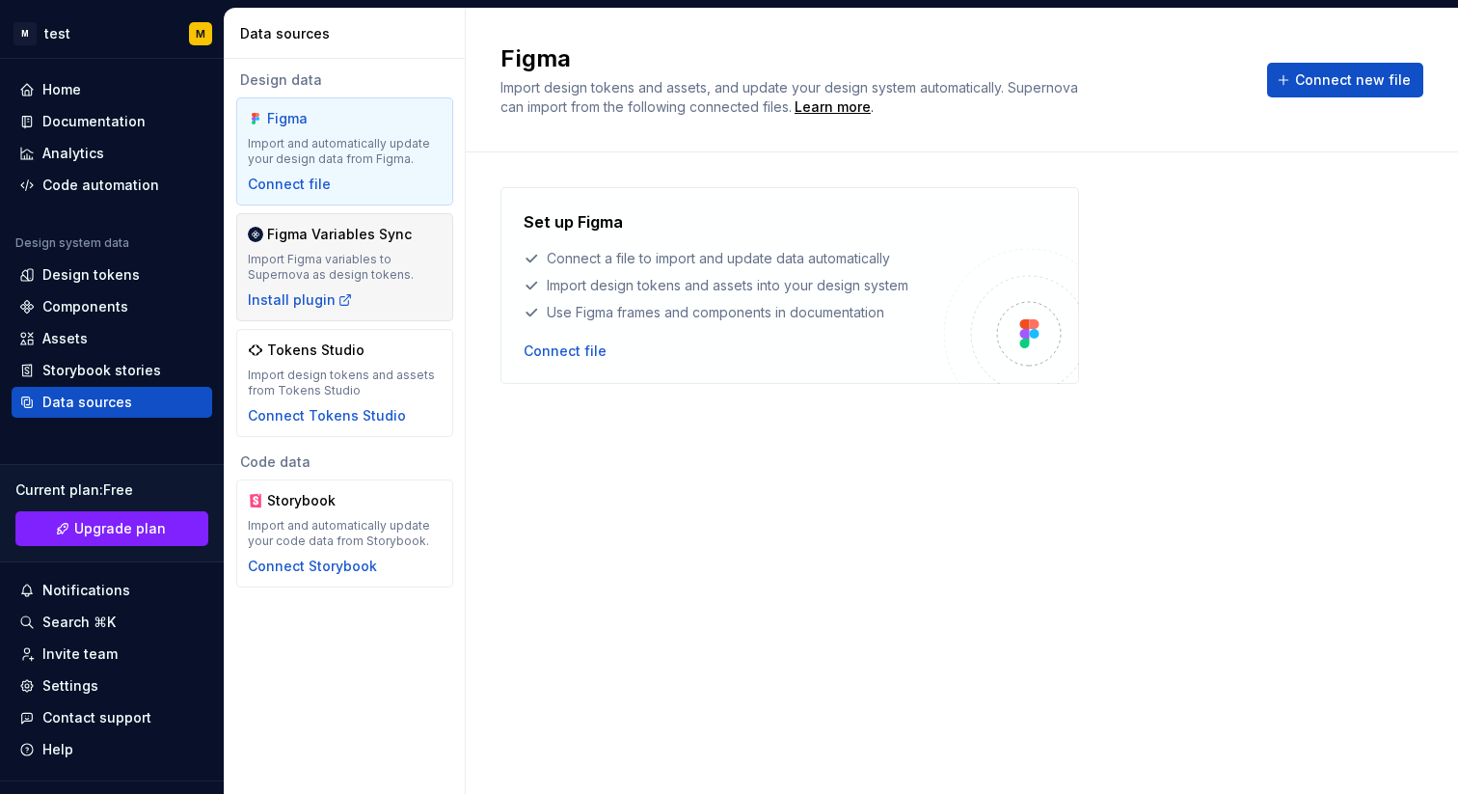
click at [288, 243] on div "Figma Variables Sync" at bounding box center [339, 234] width 145 height 19
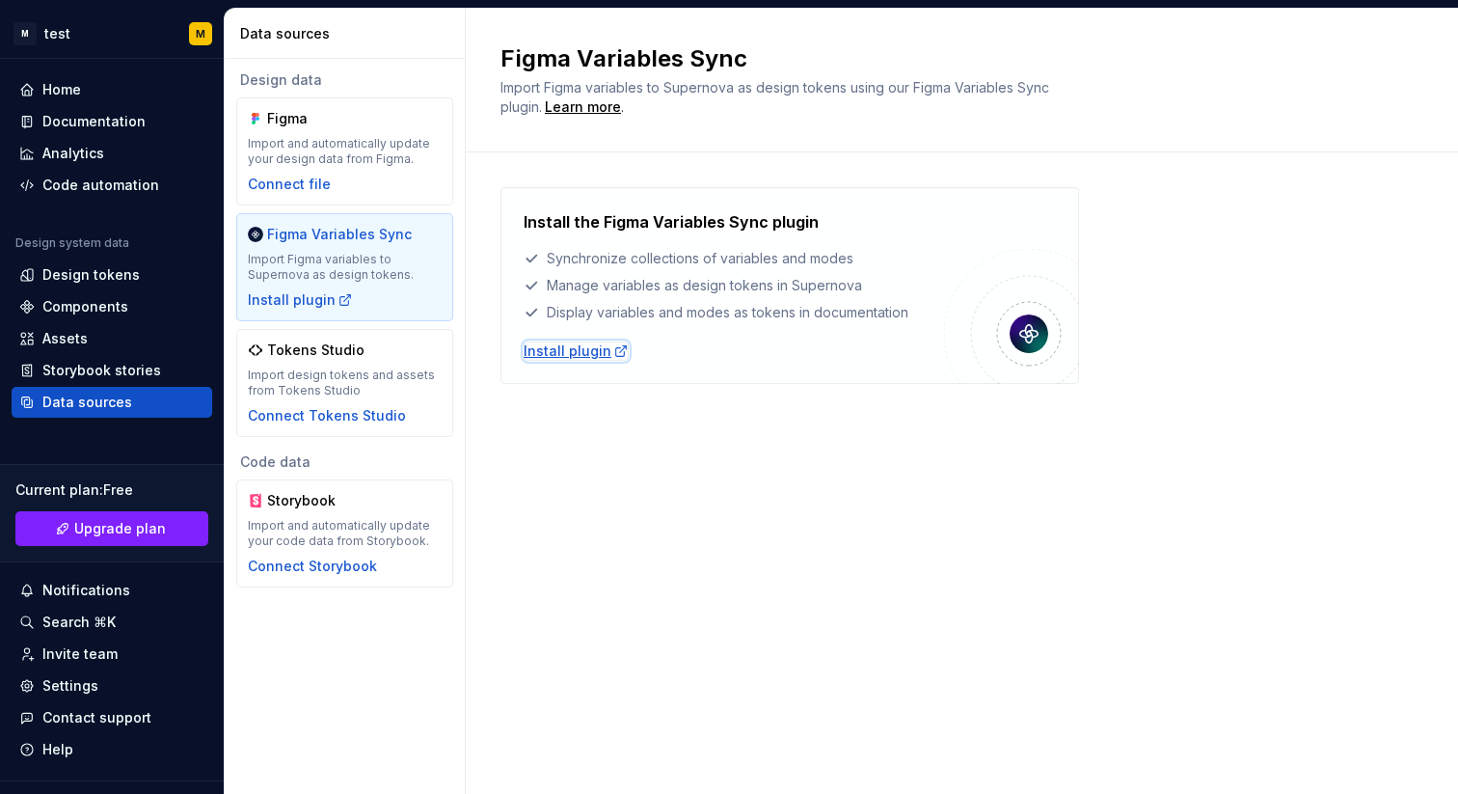
click at [576, 348] on div "Install plugin" at bounding box center [576, 350] width 105 height 19
